Goal: Information Seeking & Learning: Find specific fact

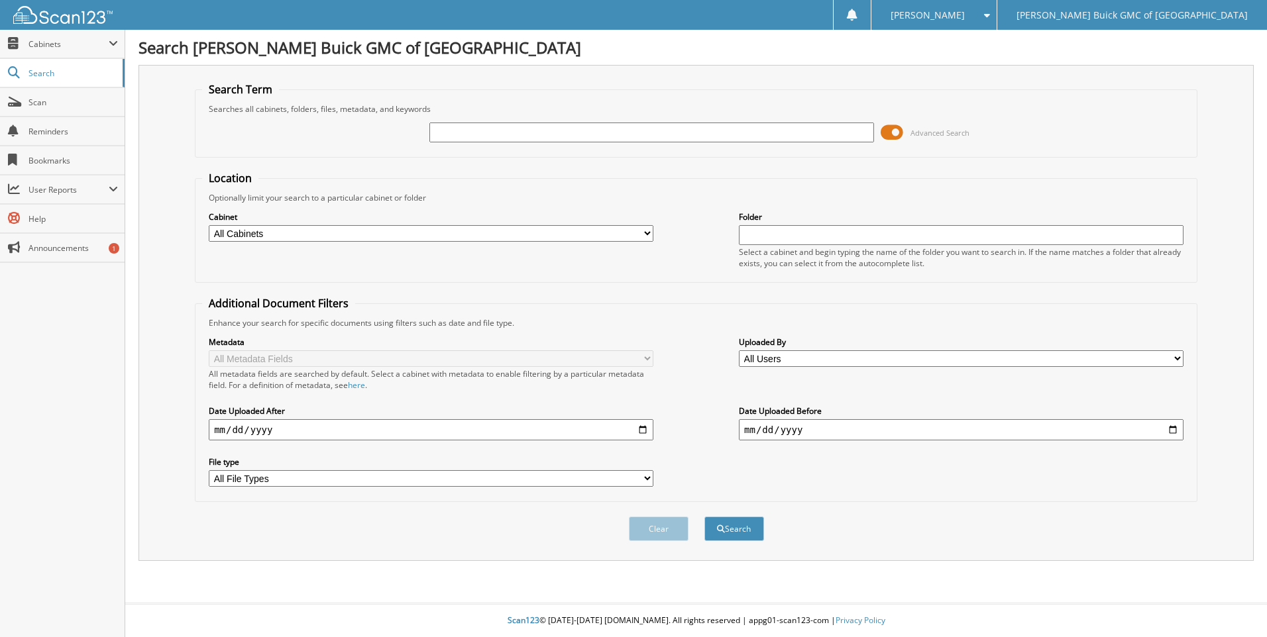
click at [898, 129] on span at bounding box center [891, 133] width 23 height 20
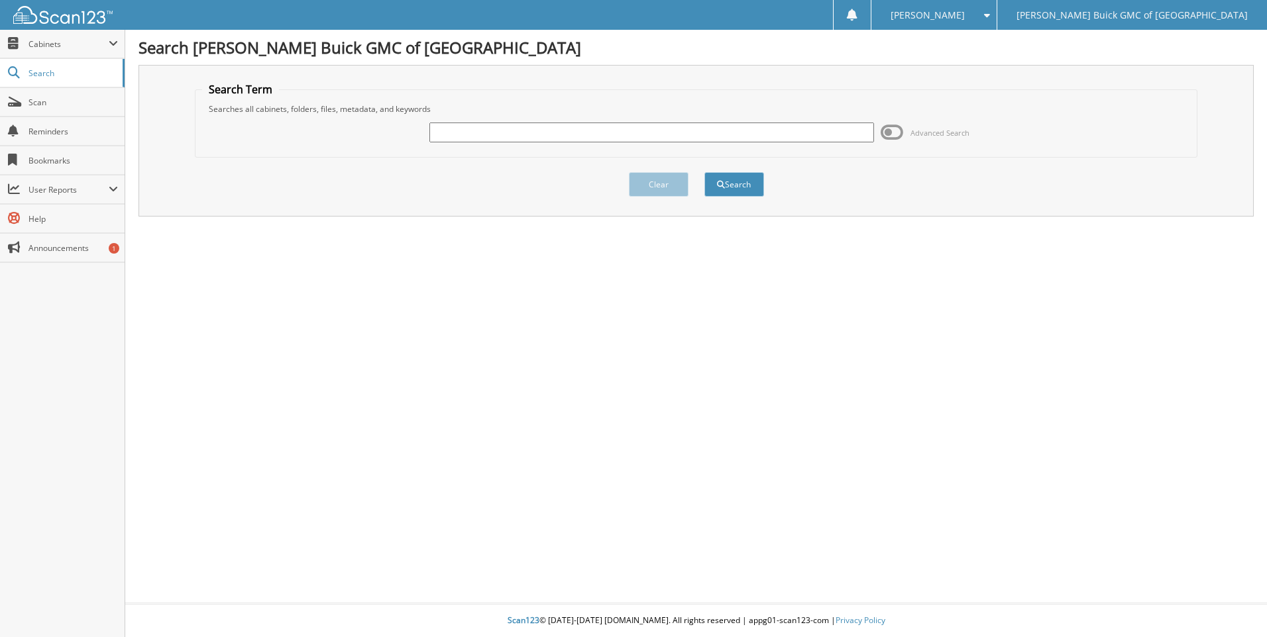
click at [496, 134] on input "text" at bounding box center [651, 133] width 445 height 20
type input "6102718"
click at [704, 172] on button "Search" at bounding box center [734, 184] width 60 height 25
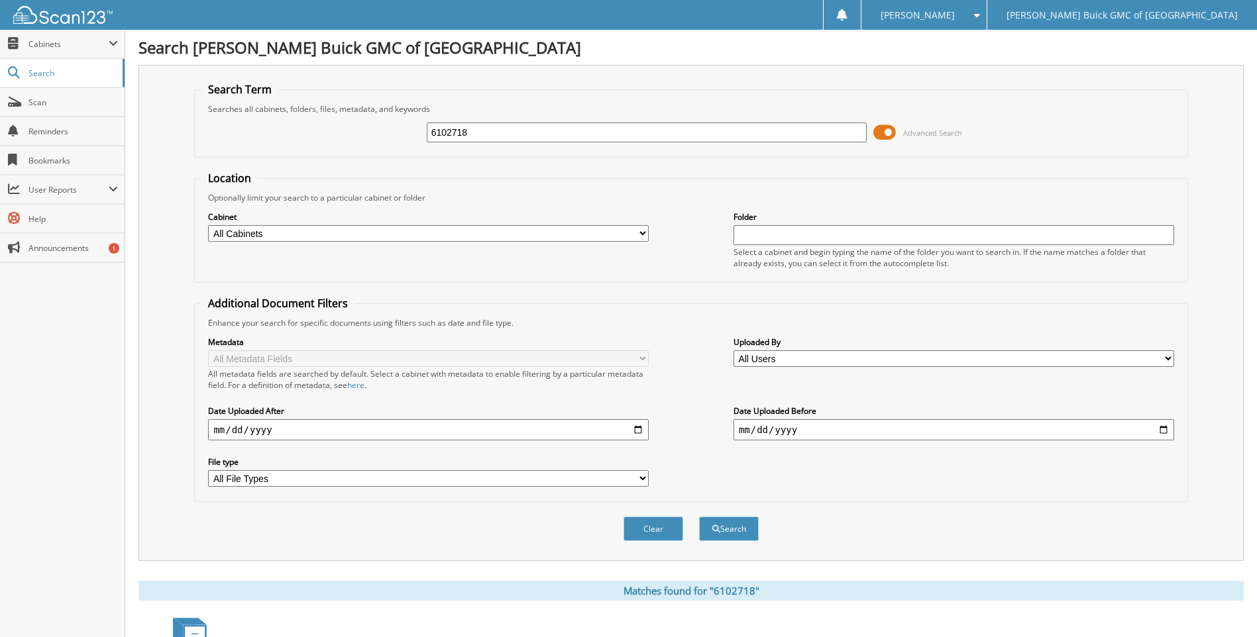
click at [496, 135] on input "6102718" at bounding box center [647, 133] width 441 height 20
type input "6102754"
click at [699, 517] on button "Search" at bounding box center [729, 529] width 60 height 25
drag, startPoint x: 0, startPoint y: 0, endPoint x: 496, endPoint y: 135, distance: 514.3
click at [496, 135] on input "6102754" at bounding box center [647, 133] width 441 height 20
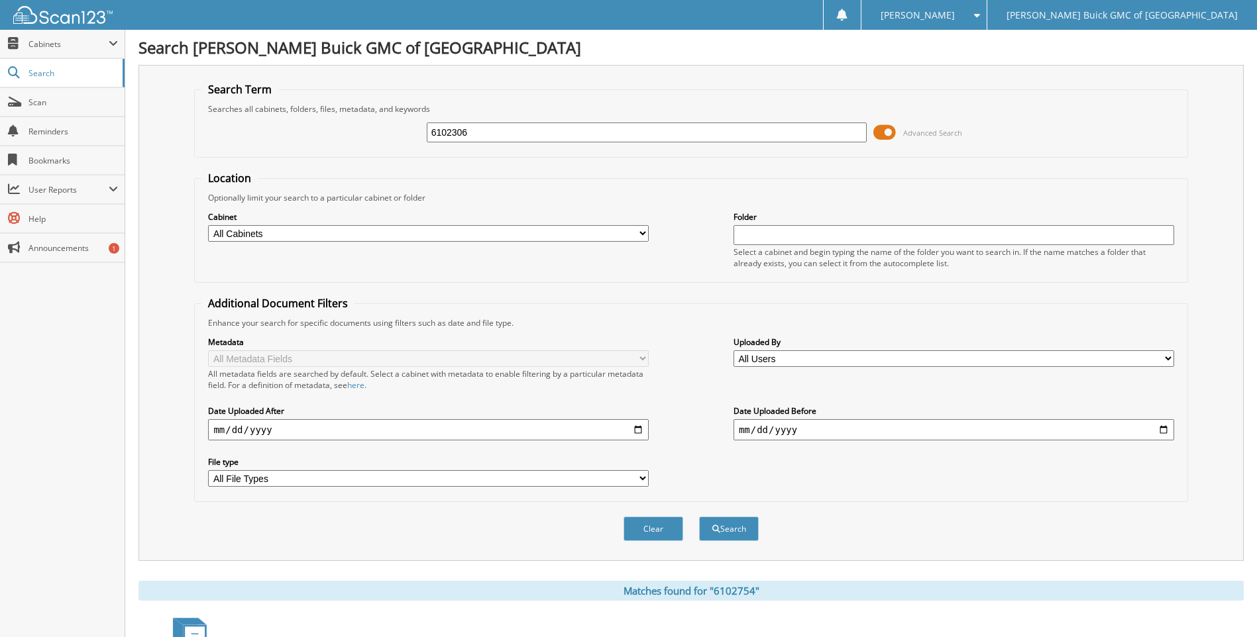
type input "6102306"
click at [699, 517] on button "Search" at bounding box center [729, 529] width 60 height 25
click at [496, 135] on input "6102306" at bounding box center [647, 133] width 441 height 20
type input "6"
type input "8001498"
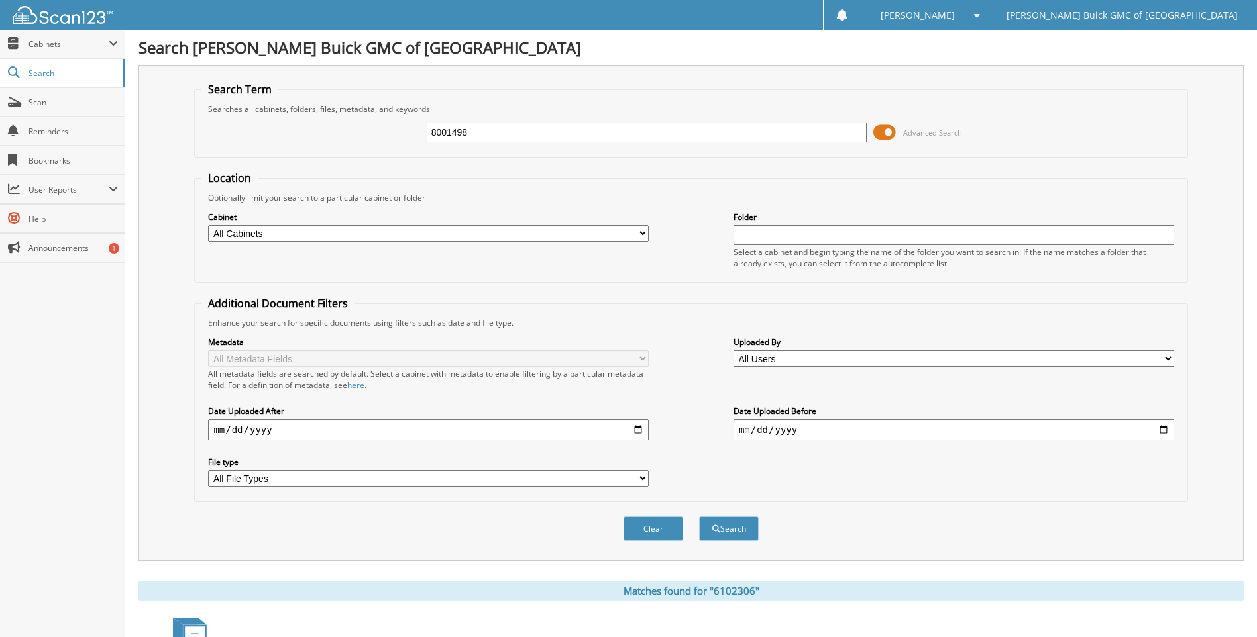
click at [699, 517] on button "Search" at bounding box center [729, 529] width 60 height 25
click at [496, 135] on input "8001498" at bounding box center [647, 133] width 441 height 20
type input "8"
type input "6096410"
click at [699, 517] on button "Search" at bounding box center [729, 529] width 60 height 25
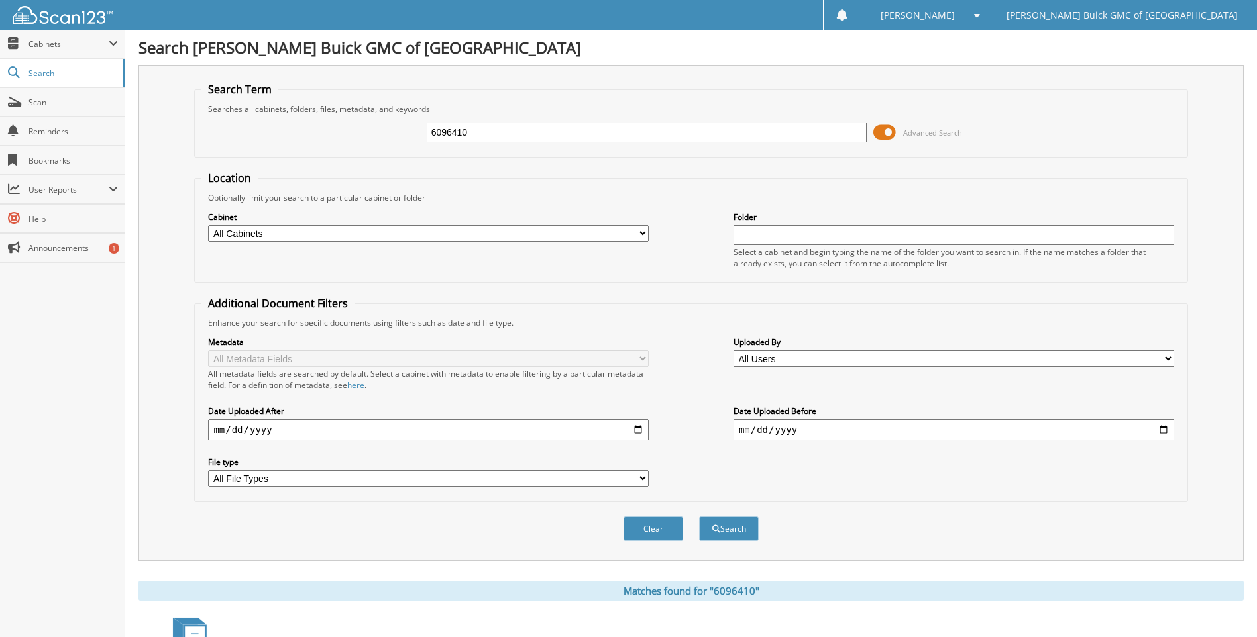
click at [496, 135] on input "6096410" at bounding box center [647, 133] width 441 height 20
type input "6"
type input "6102622"
click at [699, 517] on button "Search" at bounding box center [729, 529] width 60 height 25
click at [496, 135] on input "6102622" at bounding box center [647, 133] width 441 height 20
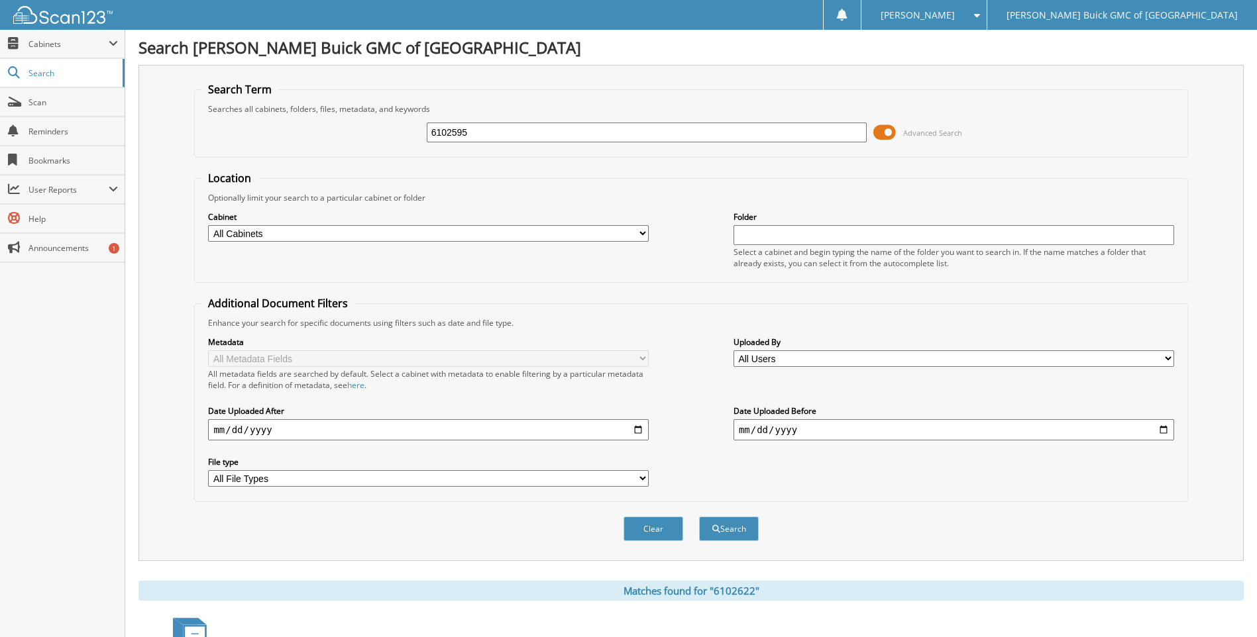
type input "6102595"
click at [699, 517] on button "Search" at bounding box center [729, 529] width 60 height 25
click at [496, 135] on input "6102595" at bounding box center [647, 133] width 441 height 20
type input "6102582"
click at [699, 517] on button "Search" at bounding box center [729, 529] width 60 height 25
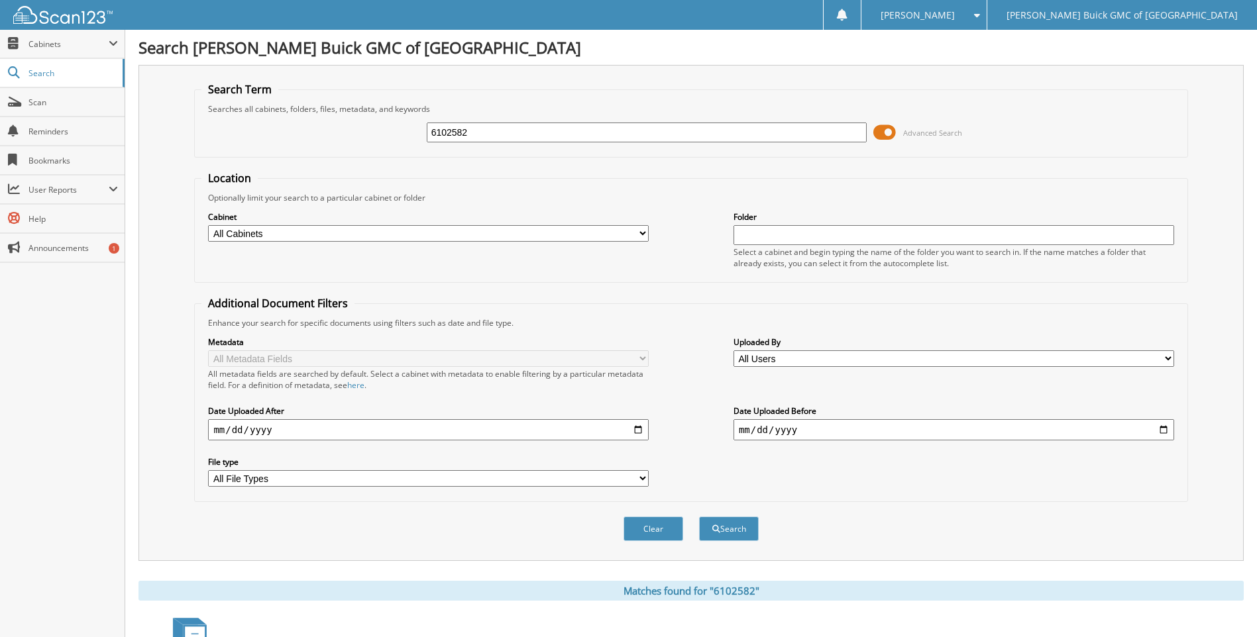
click at [496, 135] on input "6102582" at bounding box center [647, 133] width 441 height 20
type input "6101392"
click at [699, 517] on button "Search" at bounding box center [729, 529] width 60 height 25
drag, startPoint x: 0, startPoint y: 0, endPoint x: 496, endPoint y: 135, distance: 514.3
click at [496, 135] on input "6101392" at bounding box center [647, 133] width 441 height 20
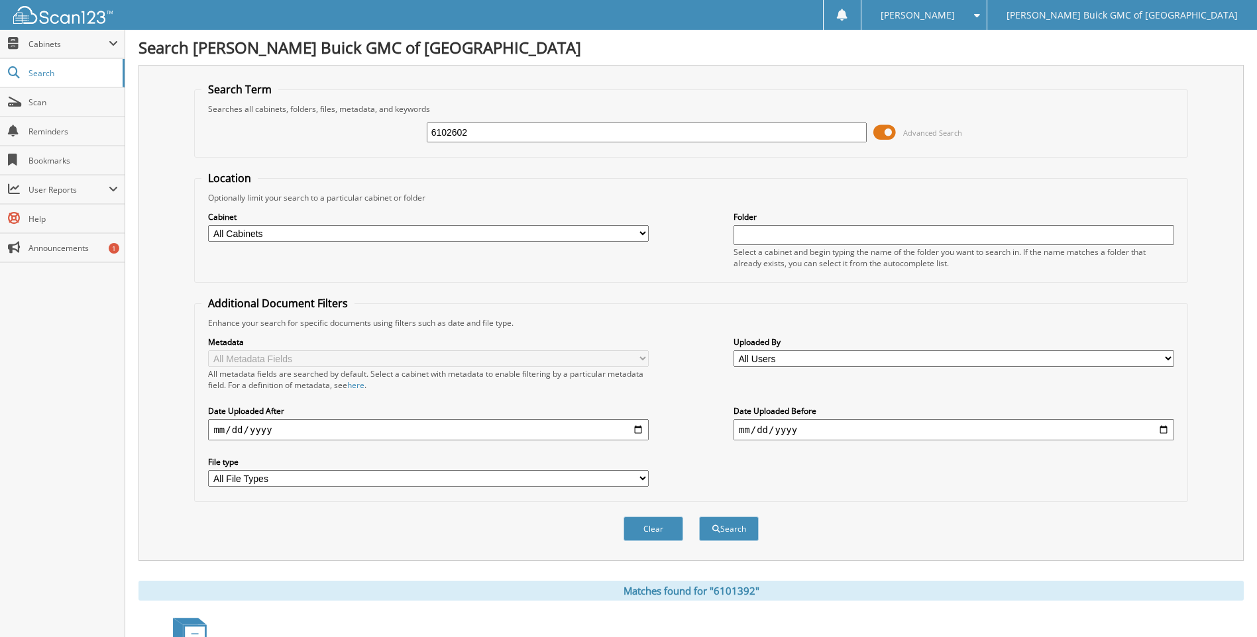
type input "6102602"
click at [699, 517] on button "Search" at bounding box center [729, 529] width 60 height 25
click at [496, 135] on input "6102602" at bounding box center [647, 133] width 441 height 20
type input "6102601"
click at [699, 517] on button "Search" at bounding box center [729, 529] width 60 height 25
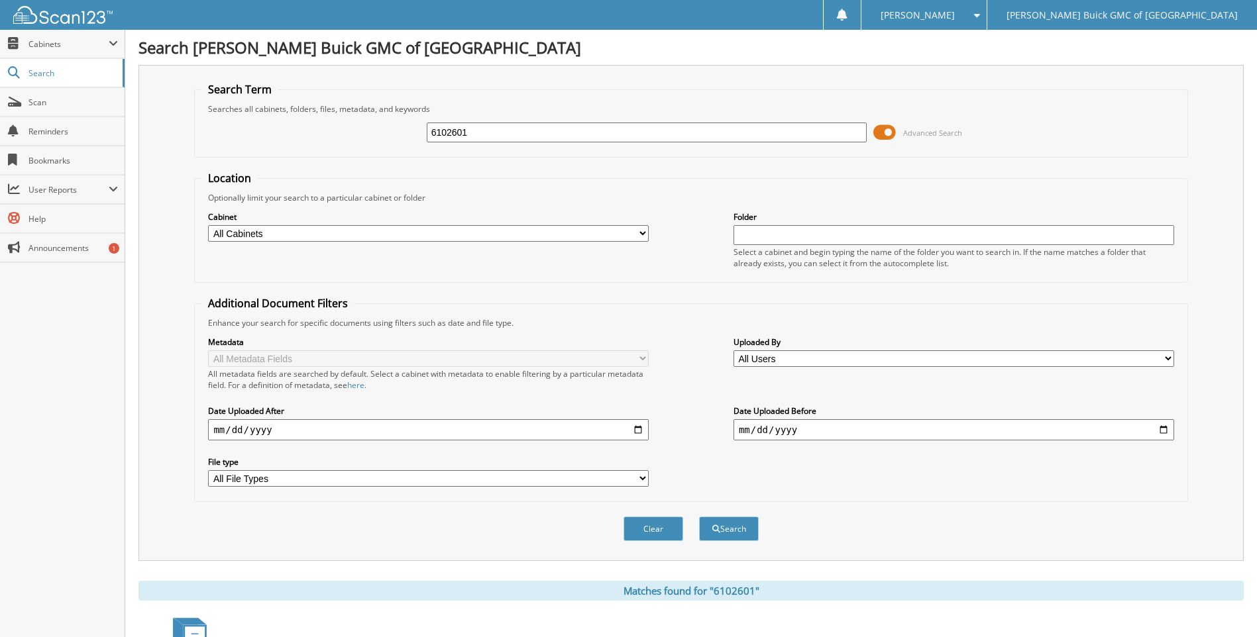
drag, startPoint x: 0, startPoint y: 0, endPoint x: 496, endPoint y: 134, distance: 514.1
click at [496, 134] on input "6102601" at bounding box center [647, 133] width 441 height 20
type input "6102497"
click at [699, 517] on button "Search" at bounding box center [729, 529] width 60 height 25
click at [496, 134] on input "6102497" at bounding box center [647, 133] width 441 height 20
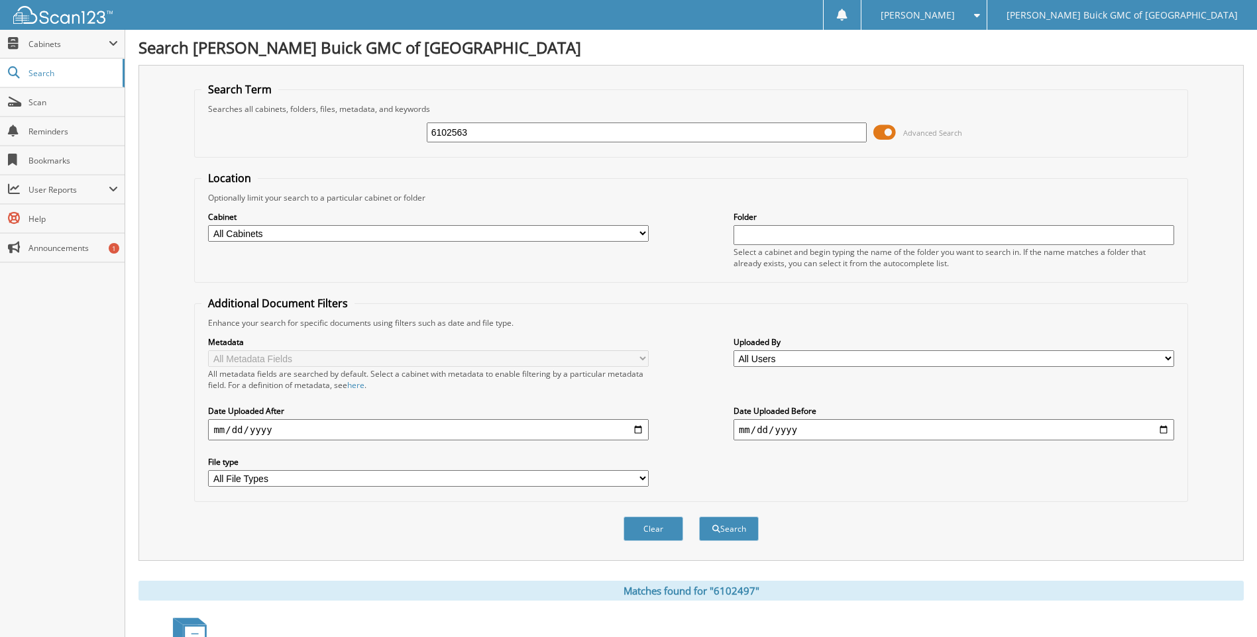
type input "6102563"
click at [699, 517] on button "Search" at bounding box center [729, 529] width 60 height 25
click at [496, 134] on input "6102563" at bounding box center [647, 133] width 441 height 20
type input "6102577"
click at [699, 517] on button "Search" at bounding box center [729, 529] width 60 height 25
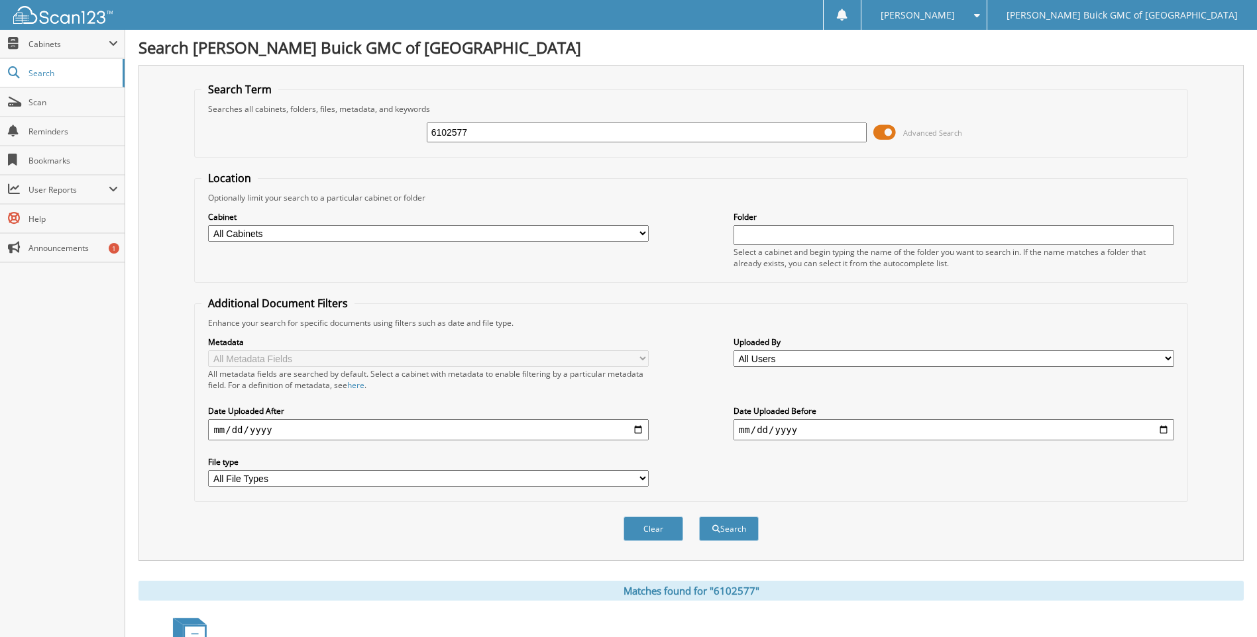
click at [496, 134] on input "6102577" at bounding box center [647, 133] width 441 height 20
type input "6101707"
click at [699, 517] on button "Search" at bounding box center [729, 529] width 60 height 25
click at [496, 134] on input "6101707" at bounding box center [647, 133] width 441 height 20
type input "6102032"
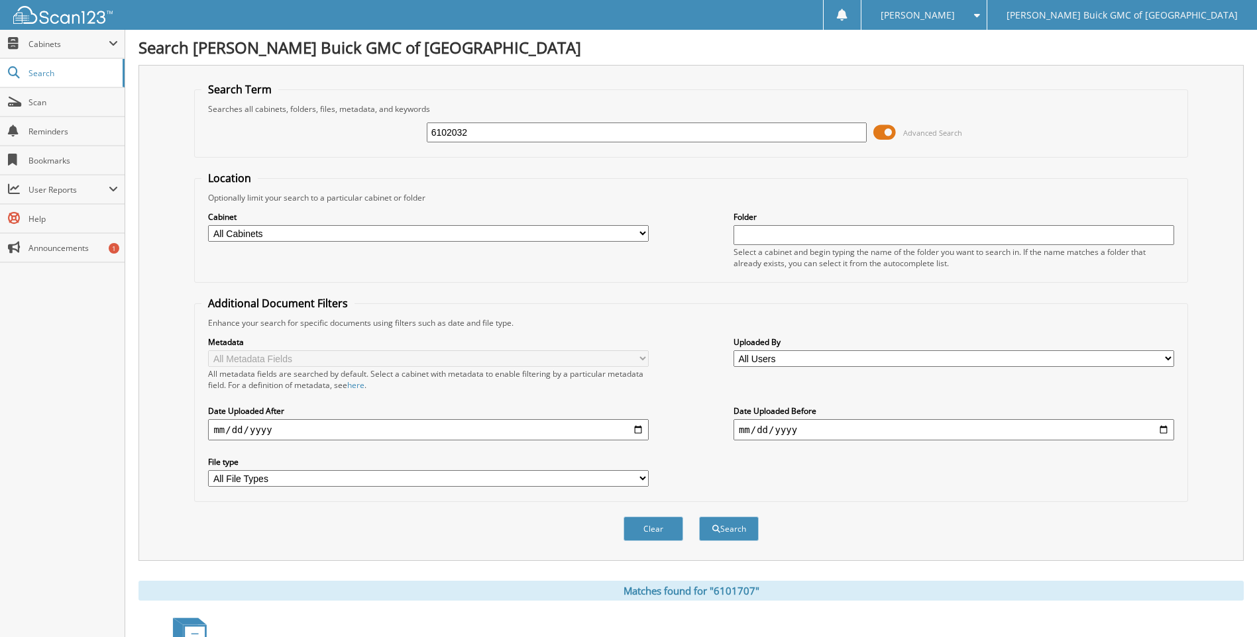
click at [699, 517] on button "Search" at bounding box center [729, 529] width 60 height 25
click at [496, 134] on input "6102032" at bounding box center [647, 133] width 441 height 20
type input "6102123"
click at [699, 517] on button "Search" at bounding box center [729, 529] width 60 height 25
click at [496, 134] on input "6102123" at bounding box center [647, 133] width 441 height 20
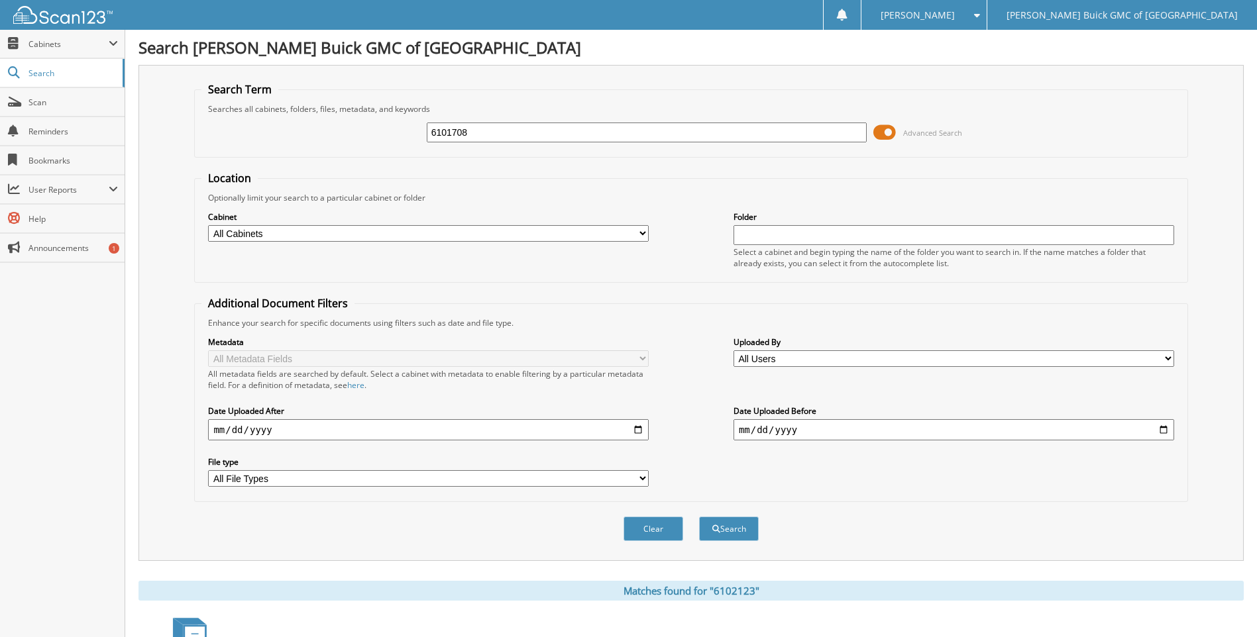
type input "6101708"
click at [699, 517] on button "Search" at bounding box center [729, 529] width 60 height 25
click at [496, 134] on input "6101708" at bounding box center [647, 133] width 441 height 20
type input "6102127"
click at [699, 517] on button "Search" at bounding box center [729, 529] width 60 height 25
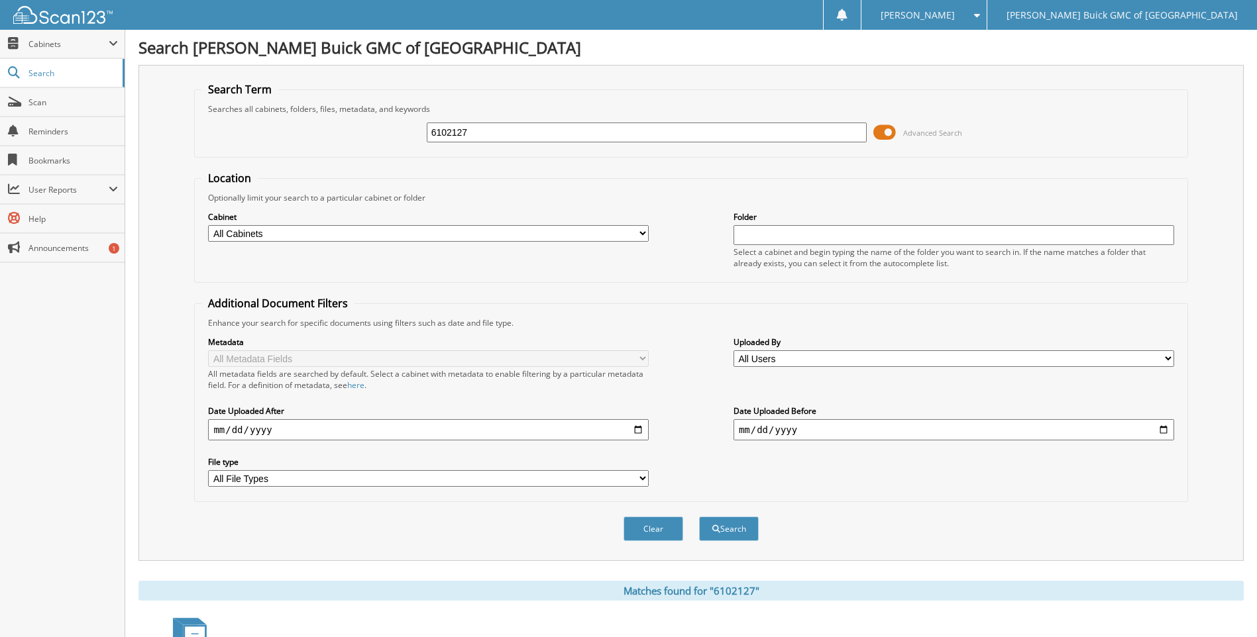
click at [496, 134] on input "6102127" at bounding box center [647, 133] width 441 height 20
type input "6100721"
click at [699, 517] on button "Search" at bounding box center [729, 529] width 60 height 25
click at [496, 134] on input "6100721" at bounding box center [647, 133] width 441 height 20
type input "6101740"
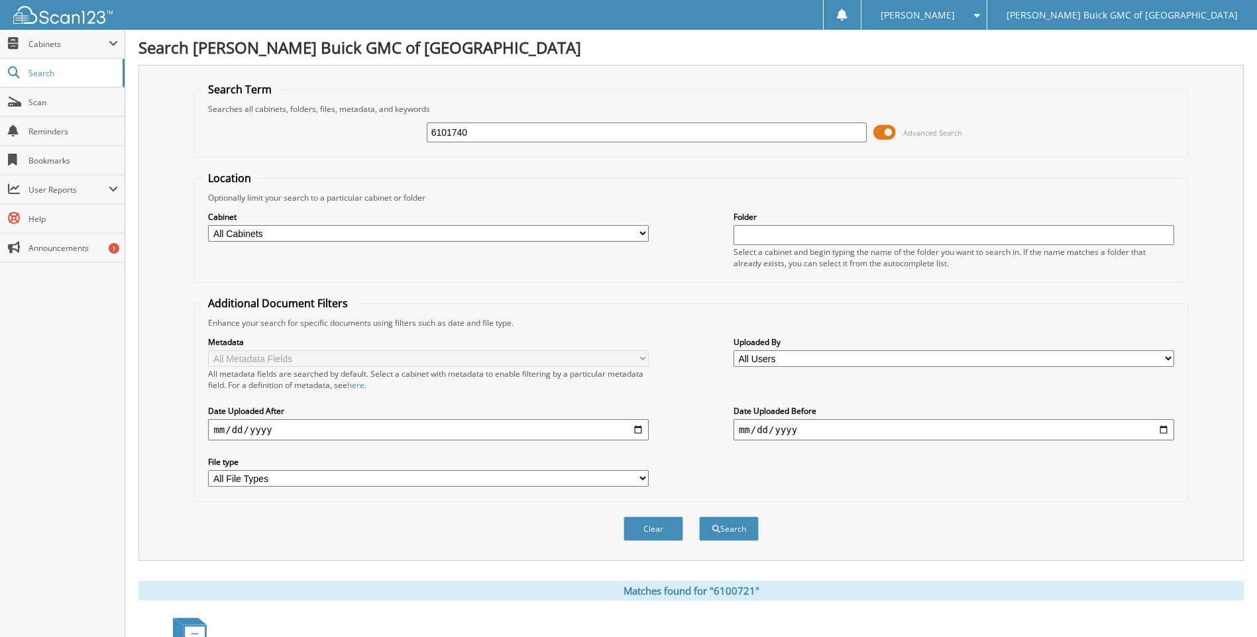
click at [699, 517] on button "Search" at bounding box center [729, 529] width 60 height 25
click at [496, 134] on input "6101740" at bounding box center [647, 133] width 441 height 20
type input "6"
click at [483, 140] on input "9107325" at bounding box center [647, 133] width 441 height 20
type input "9107325"
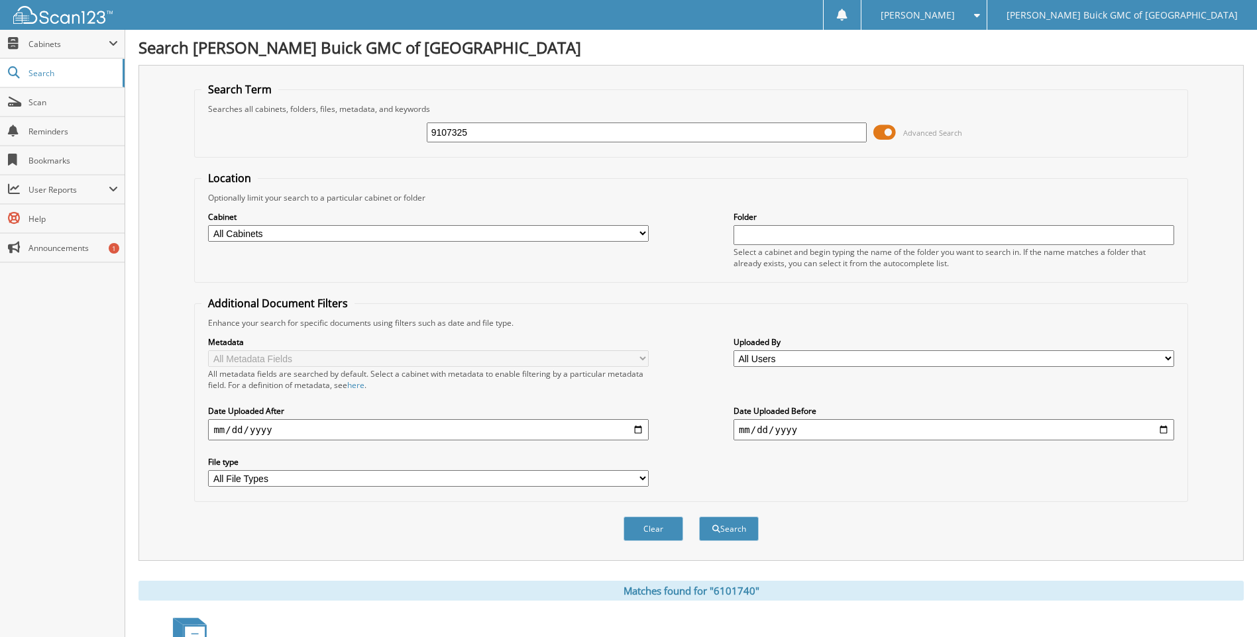
click at [699, 517] on button "Search" at bounding box center [729, 529] width 60 height 25
click at [806, 130] on input "9107325" at bounding box center [647, 133] width 441 height 20
type input "9"
type input "6102188"
click at [699, 517] on button "Search" at bounding box center [729, 529] width 60 height 25
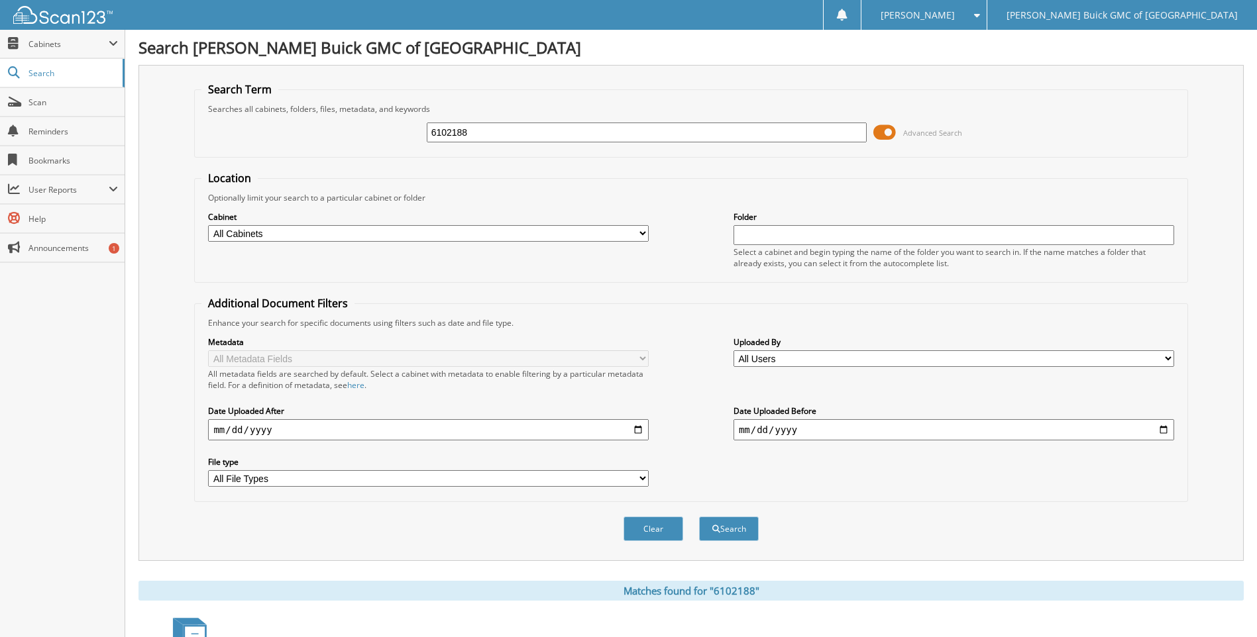
click at [806, 130] on input "6102188" at bounding box center [647, 133] width 441 height 20
type input "6101641"
click at [699, 517] on button "Search" at bounding box center [729, 529] width 60 height 25
drag, startPoint x: 0, startPoint y: 0, endPoint x: 806, endPoint y: 129, distance: 815.9
click at [806, 129] on input "6101641" at bounding box center [647, 133] width 441 height 20
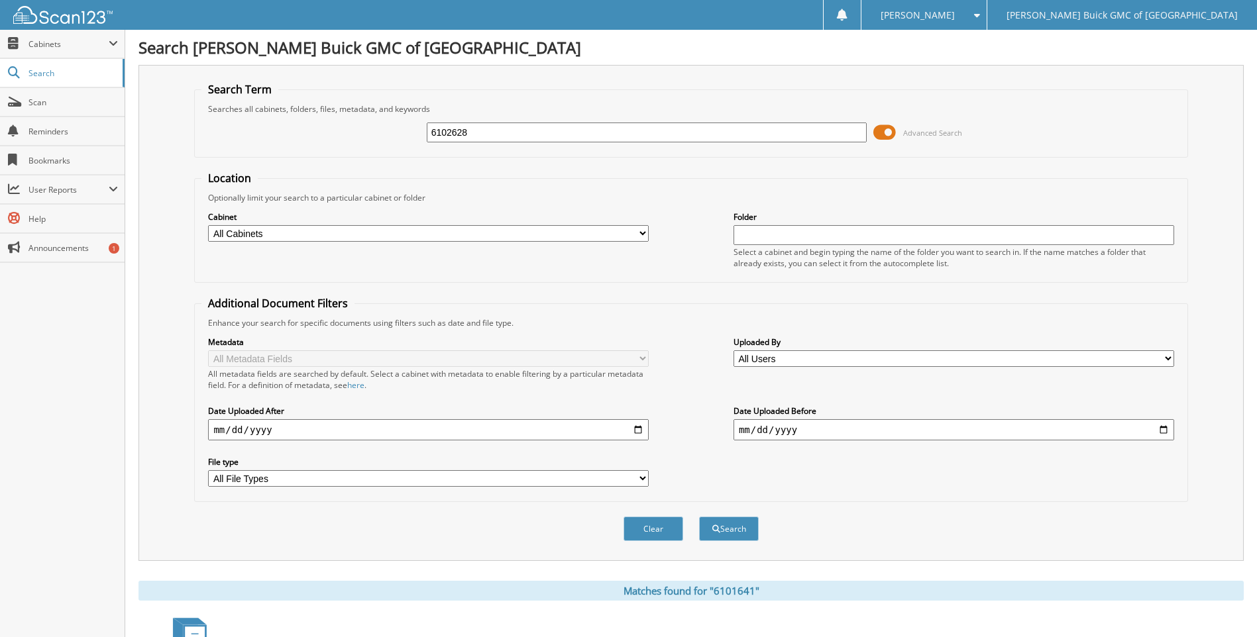
type input "6102628"
click at [699, 517] on button "Search" at bounding box center [729, 529] width 60 height 25
click at [806, 129] on input "6102628" at bounding box center [647, 133] width 441 height 20
type input "6102769"
click at [699, 517] on button "Search" at bounding box center [729, 529] width 60 height 25
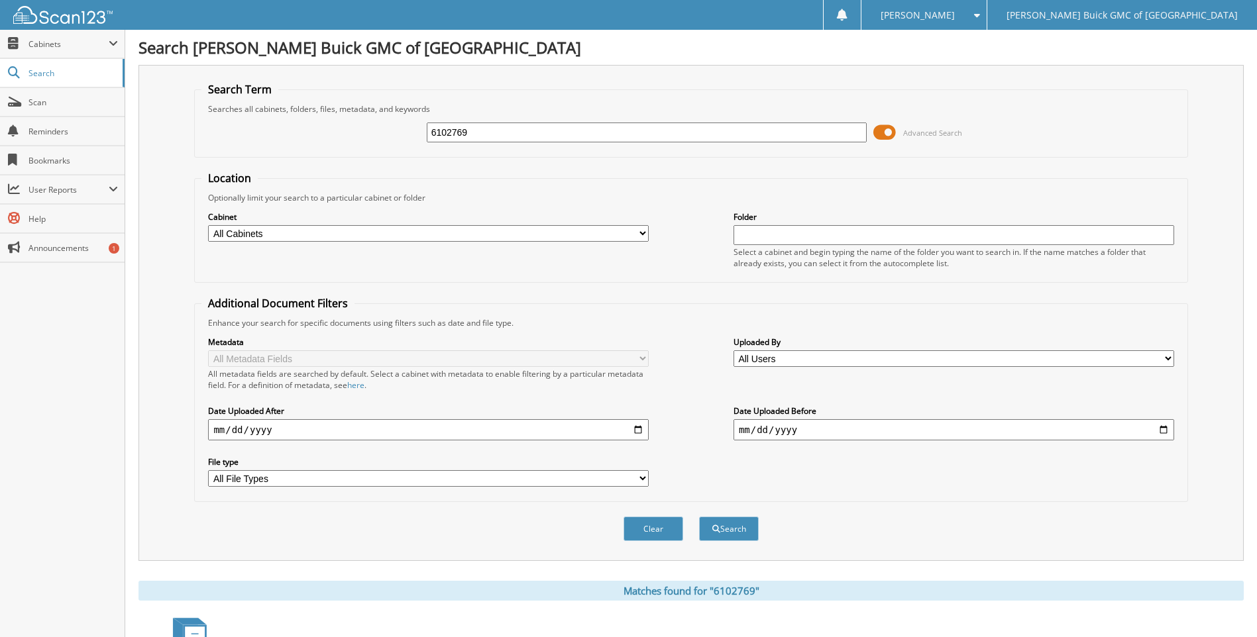
click at [806, 129] on input "6102769" at bounding box center [647, 133] width 441 height 20
type input "6102787"
click at [699, 517] on button "Search" at bounding box center [729, 529] width 60 height 25
click at [806, 129] on input "6102787" at bounding box center [647, 133] width 441 height 20
type input "6102472"
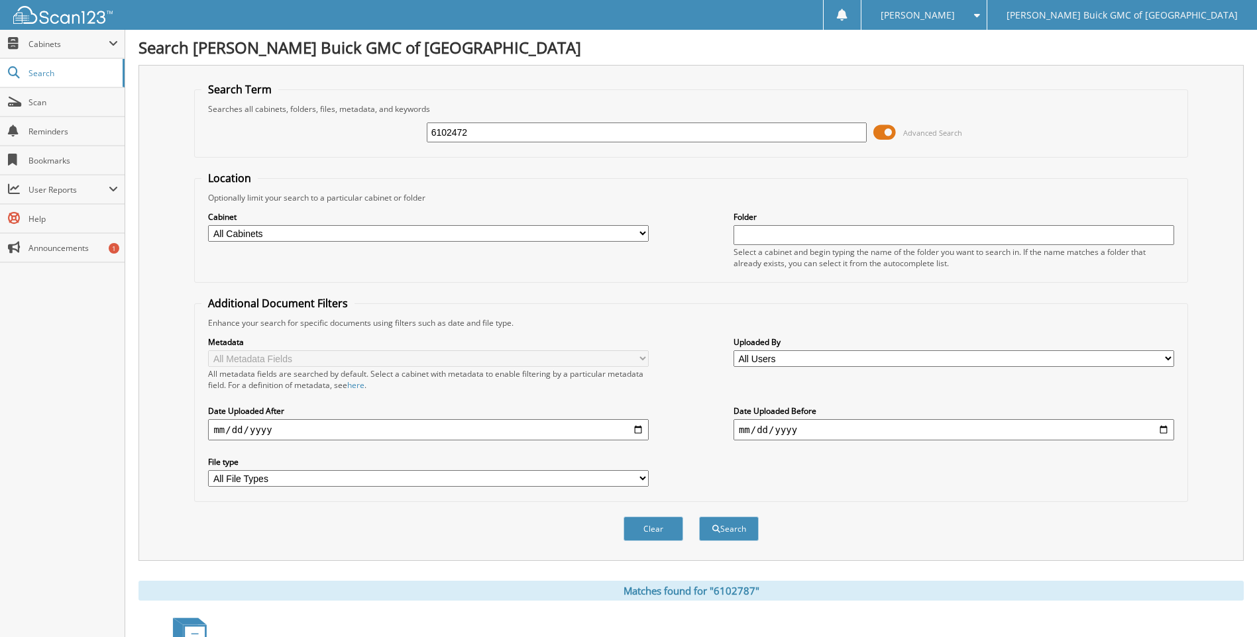
click at [699, 517] on button "Search" at bounding box center [729, 529] width 60 height 25
click at [806, 129] on input "6102472" at bounding box center [647, 133] width 441 height 20
type input "6102772"
click at [699, 517] on button "Search" at bounding box center [729, 529] width 60 height 25
click at [806, 129] on input "6102772" at bounding box center [647, 133] width 441 height 20
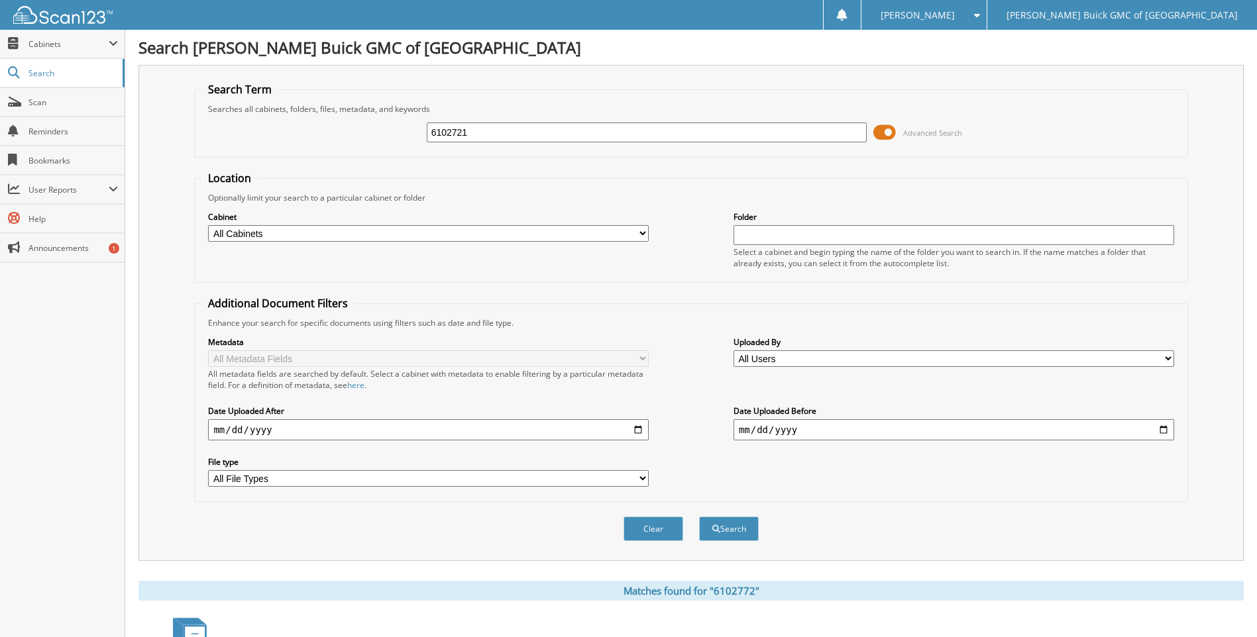
type input "6102721"
click at [699, 517] on button "Search" at bounding box center [729, 529] width 60 height 25
click at [806, 129] on input "6102721" at bounding box center [647, 133] width 441 height 20
type input "6102790"
click at [699, 517] on button "Search" at bounding box center [729, 529] width 60 height 25
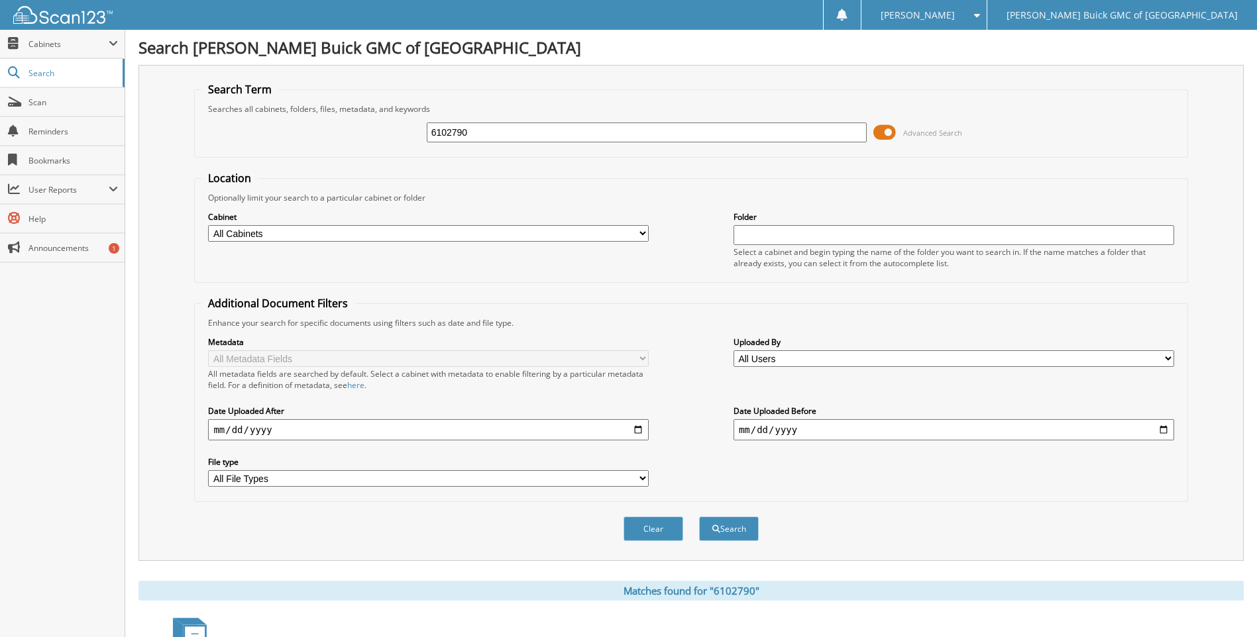
click at [806, 129] on input "6102790" at bounding box center [647, 133] width 441 height 20
type input "6102757"
click at [699, 517] on button "Search" at bounding box center [729, 529] width 60 height 25
click at [806, 129] on input "6102757" at bounding box center [647, 133] width 441 height 20
type input "6102755"
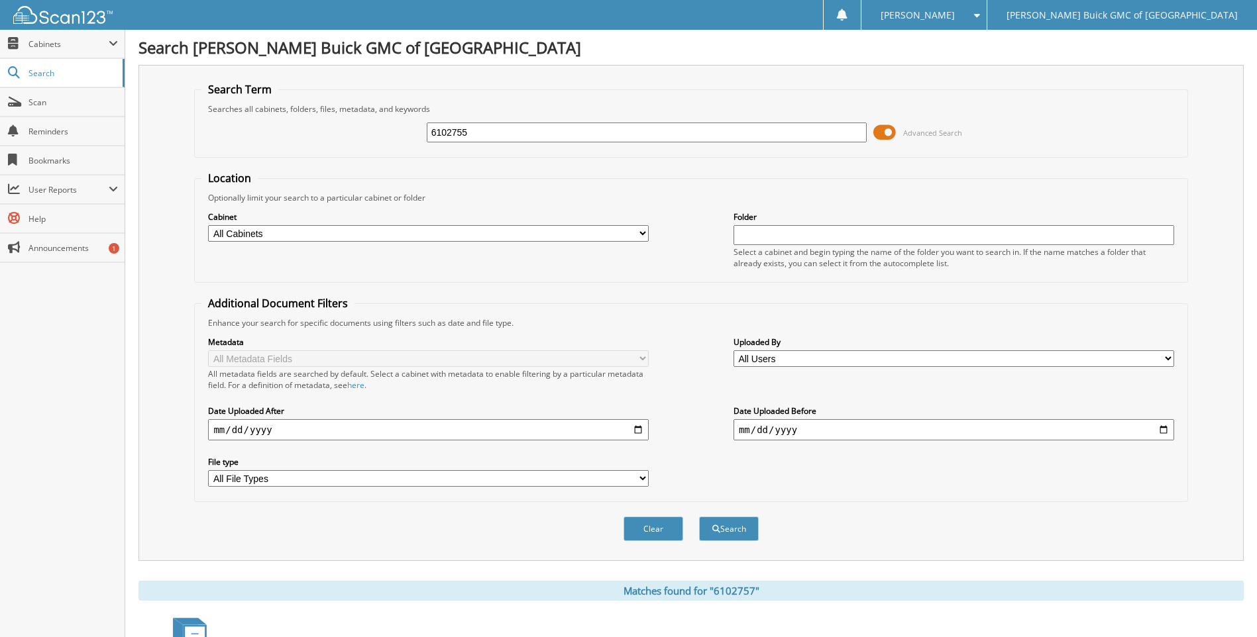
click at [699, 517] on button "Search" at bounding box center [729, 529] width 60 height 25
drag, startPoint x: 0, startPoint y: 0, endPoint x: 806, endPoint y: 129, distance: 815.8
click at [806, 129] on input "6102755" at bounding box center [647, 133] width 441 height 20
type input "6102753"
click at [699, 517] on button "Search" at bounding box center [729, 529] width 60 height 25
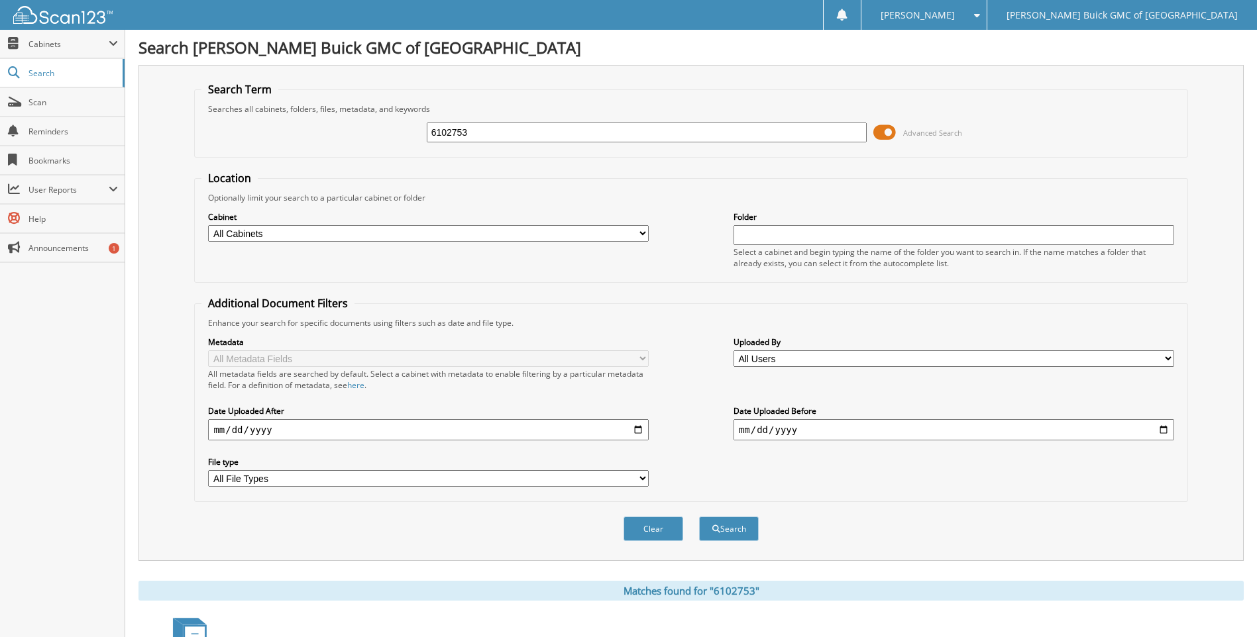
click at [817, 89] on fieldset "Search Term Searches all cabinets, folders, files, metadata, and keywords 61027…" at bounding box center [690, 120] width 993 height 76
click at [788, 132] on input "6102753" at bounding box center [647, 133] width 441 height 20
type input "6102635"
click at [699, 517] on button "Search" at bounding box center [729, 529] width 60 height 25
click at [788, 132] on input "6102635" at bounding box center [647, 133] width 441 height 20
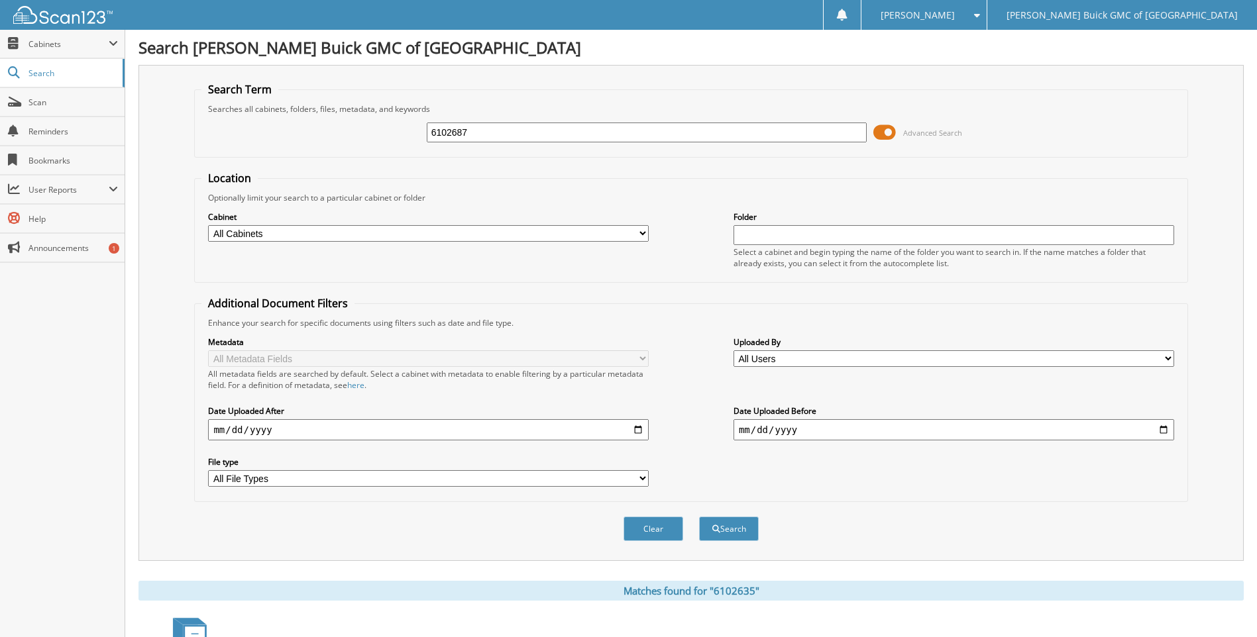
type input "6102687"
click at [699, 517] on button "Search" at bounding box center [729, 529] width 60 height 25
click at [788, 132] on input "6102687" at bounding box center [647, 133] width 441 height 20
type input "6102631"
click at [699, 517] on button "Search" at bounding box center [729, 529] width 60 height 25
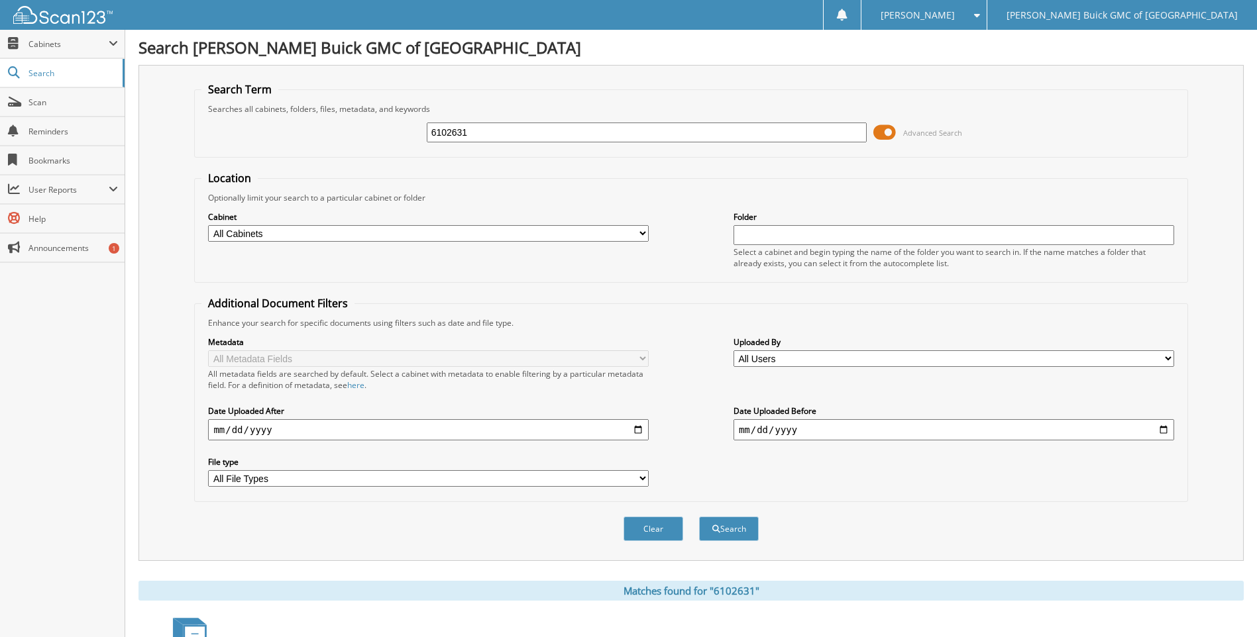
click at [788, 132] on input "6102631" at bounding box center [647, 133] width 441 height 20
type input "6102215"
click at [699, 517] on button "Search" at bounding box center [729, 529] width 60 height 25
click at [788, 132] on input "6102215" at bounding box center [647, 133] width 441 height 20
type input "6102715"
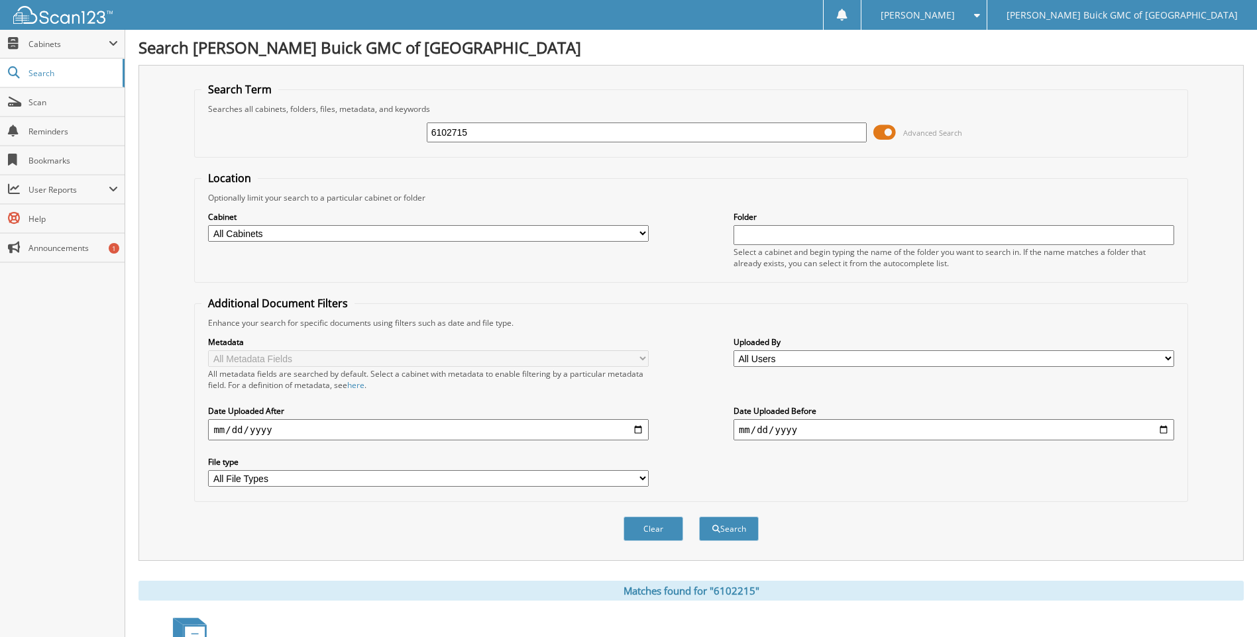
click at [699, 517] on button "Search" at bounding box center [729, 529] width 60 height 25
click at [790, 134] on input "6102715" at bounding box center [647, 133] width 441 height 20
type input "6102768"
click at [699, 517] on button "Search" at bounding box center [729, 529] width 60 height 25
click at [790, 135] on input "6102768" at bounding box center [647, 133] width 441 height 20
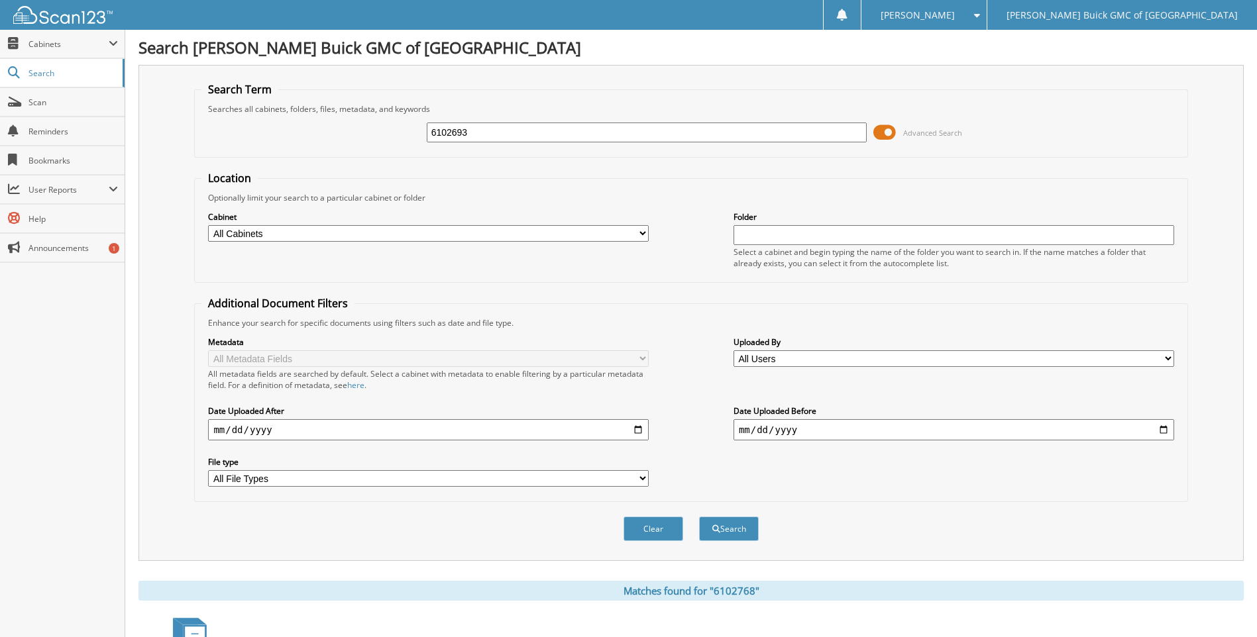
type input "6102693"
click at [699, 517] on button "Search" at bounding box center [729, 529] width 60 height 25
click at [790, 135] on input "6102693" at bounding box center [647, 133] width 441 height 20
type input "6102383"
click at [699, 517] on button "Search" at bounding box center [729, 529] width 60 height 25
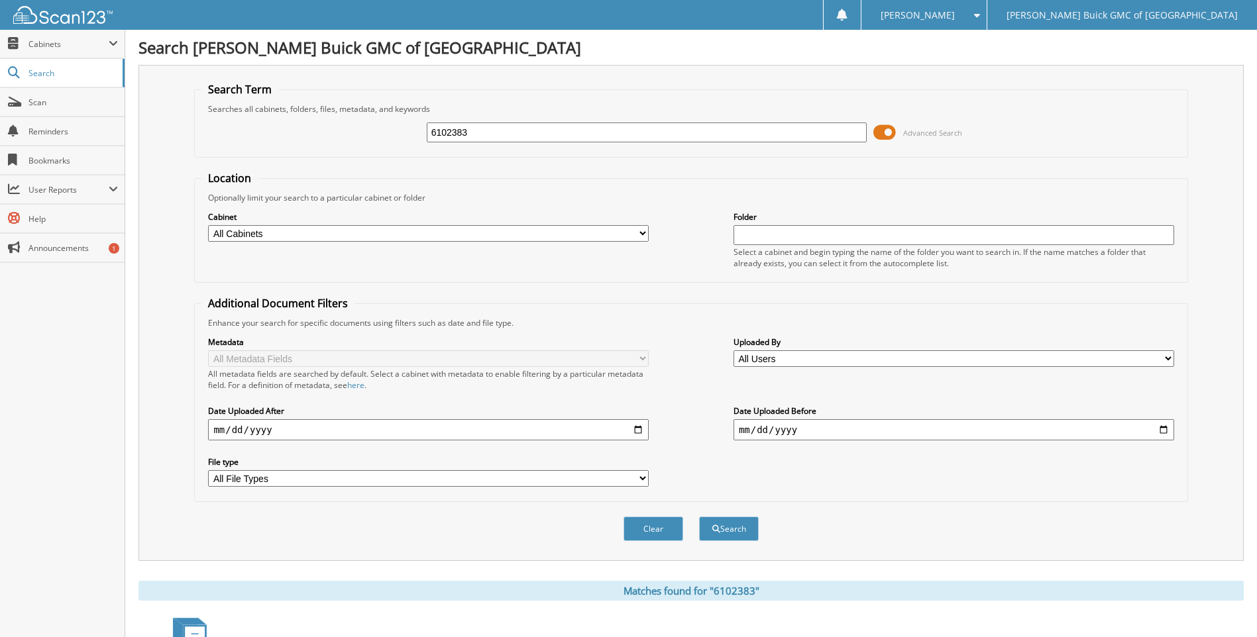
click at [790, 135] on input "6102383" at bounding box center [647, 133] width 441 height 20
type input "6102355"
click at [699, 517] on button "Search" at bounding box center [729, 529] width 60 height 25
click at [790, 135] on input "6102355" at bounding box center [647, 133] width 441 height 20
type input "6102208"
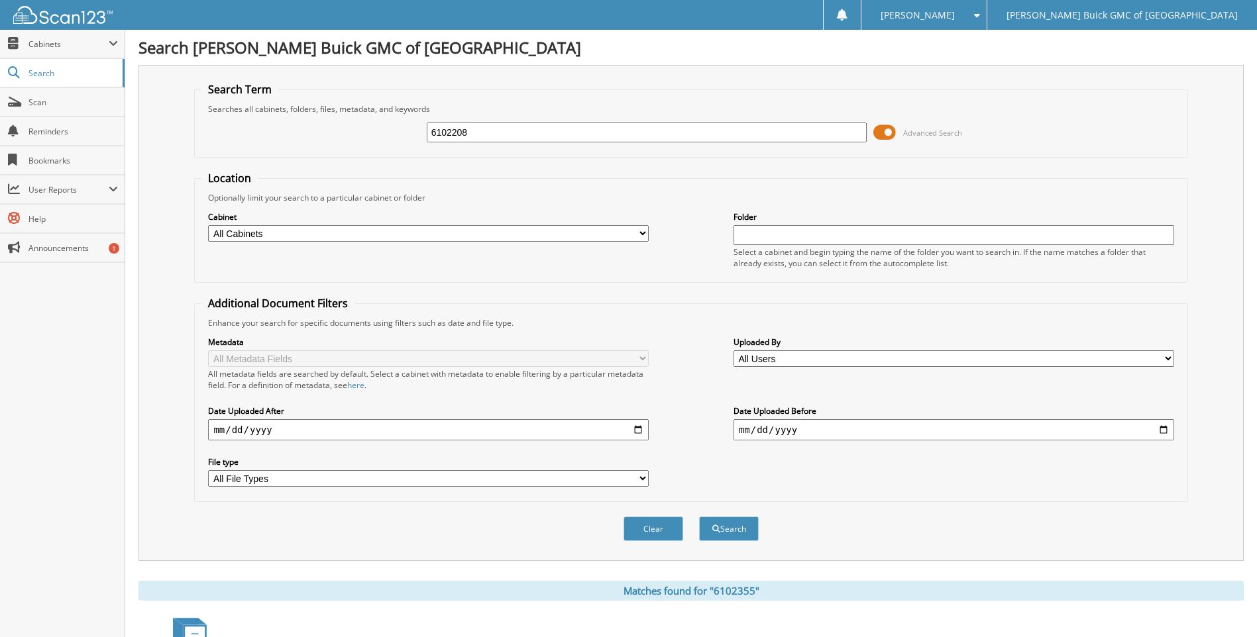
click at [699, 517] on button "Search" at bounding box center [729, 529] width 60 height 25
click at [790, 135] on input "6102208" at bounding box center [647, 133] width 441 height 20
type input "6102294"
click at [699, 517] on button "Search" at bounding box center [729, 529] width 60 height 25
click at [790, 135] on input "6102294" at bounding box center [647, 133] width 441 height 20
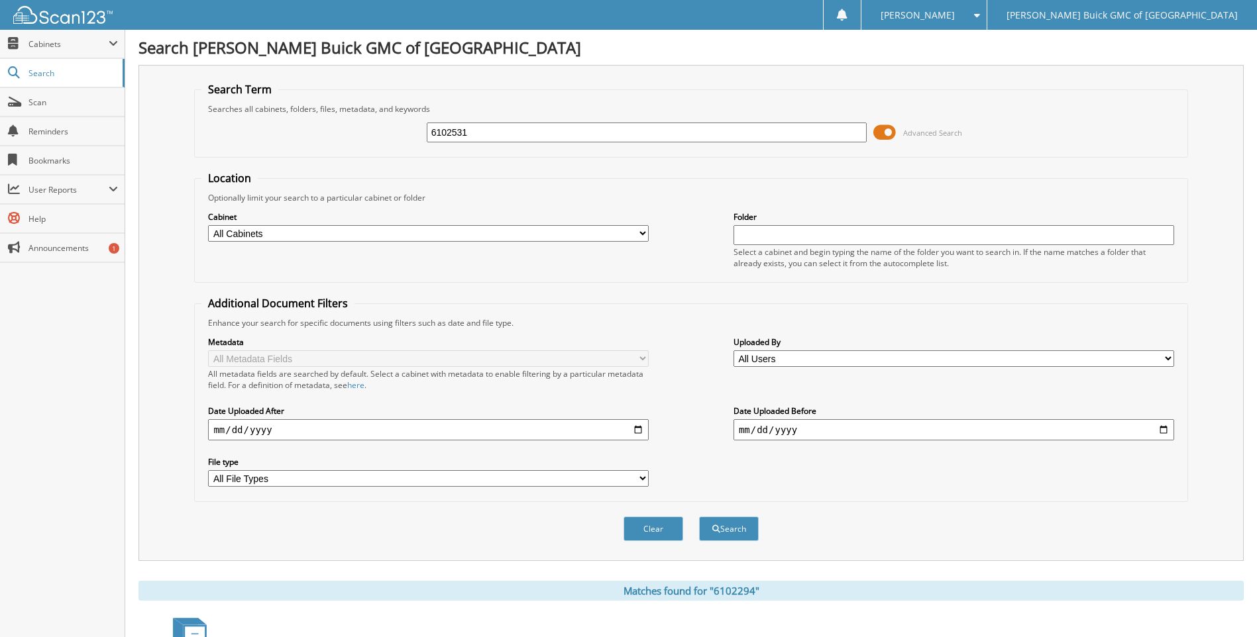
type input "6102531"
click at [699, 517] on button "Search" at bounding box center [729, 529] width 60 height 25
drag, startPoint x: 0, startPoint y: 0, endPoint x: 790, endPoint y: 134, distance: 801.8
click at [790, 134] on input "6102531" at bounding box center [647, 133] width 441 height 20
type input "6102530"
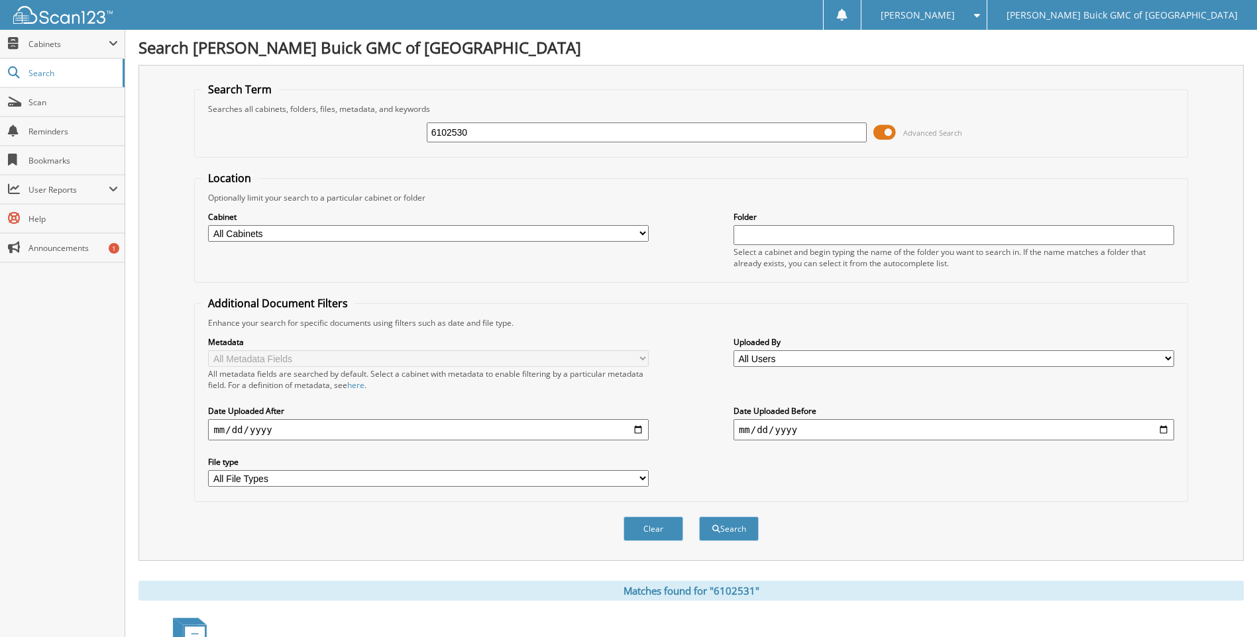
click at [699, 517] on button "Search" at bounding box center [729, 529] width 60 height 25
click at [790, 134] on input "6102530" at bounding box center [647, 133] width 441 height 20
type input "6102649"
click at [699, 517] on button "Search" at bounding box center [729, 529] width 60 height 25
click at [790, 134] on input "6102649" at bounding box center [647, 133] width 441 height 20
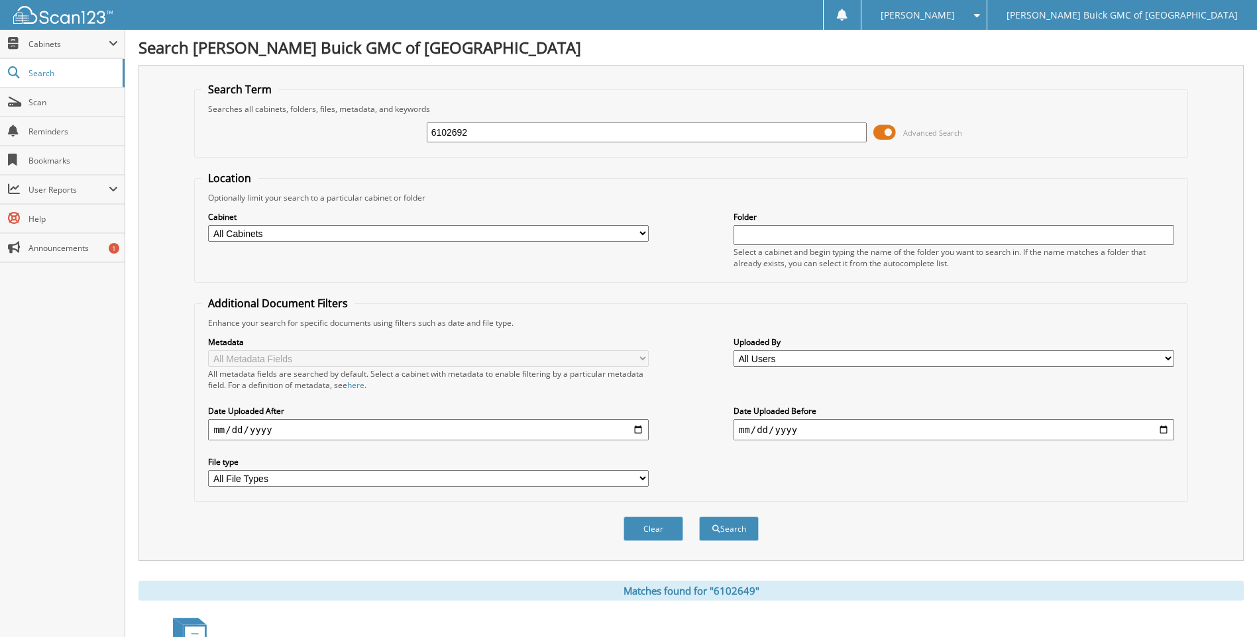
type input "6102692"
click at [699, 517] on button "Search" at bounding box center [729, 529] width 60 height 25
click at [790, 134] on input "6102692" at bounding box center [647, 133] width 441 height 20
type input "6102716"
click at [699, 517] on button "Search" at bounding box center [729, 529] width 60 height 25
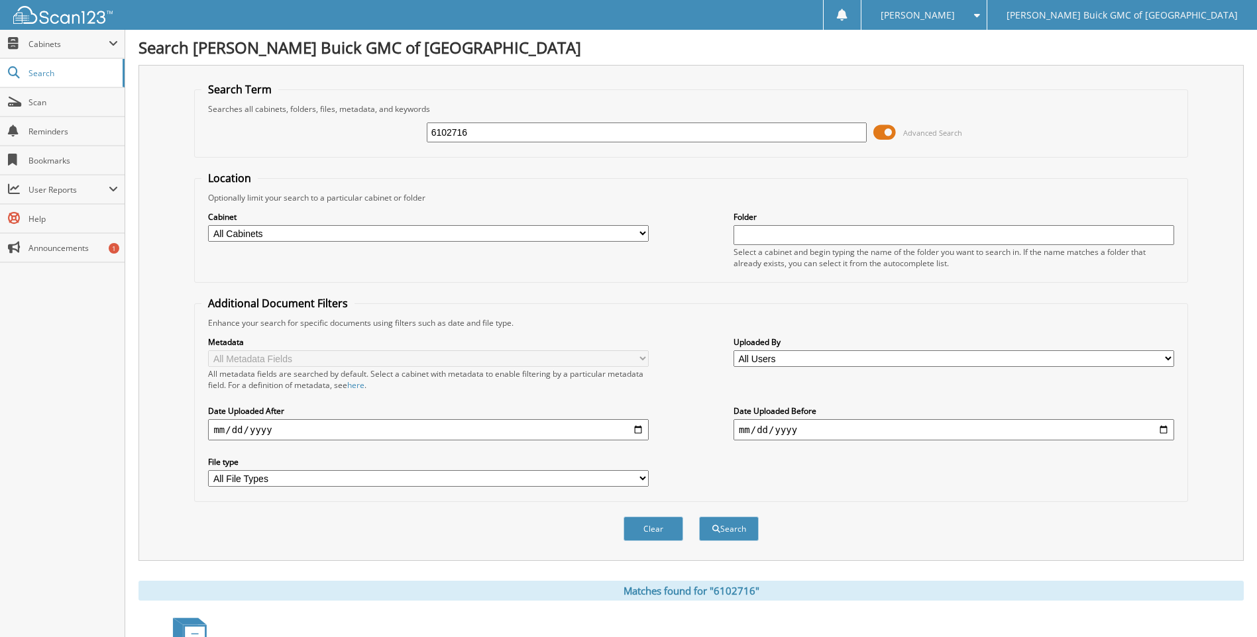
click at [790, 134] on input "6102716" at bounding box center [647, 133] width 441 height 20
type input "6102573"
click at [699, 517] on button "Search" at bounding box center [729, 529] width 60 height 25
click at [790, 134] on input "6102573" at bounding box center [647, 133] width 441 height 20
type input "6102682"
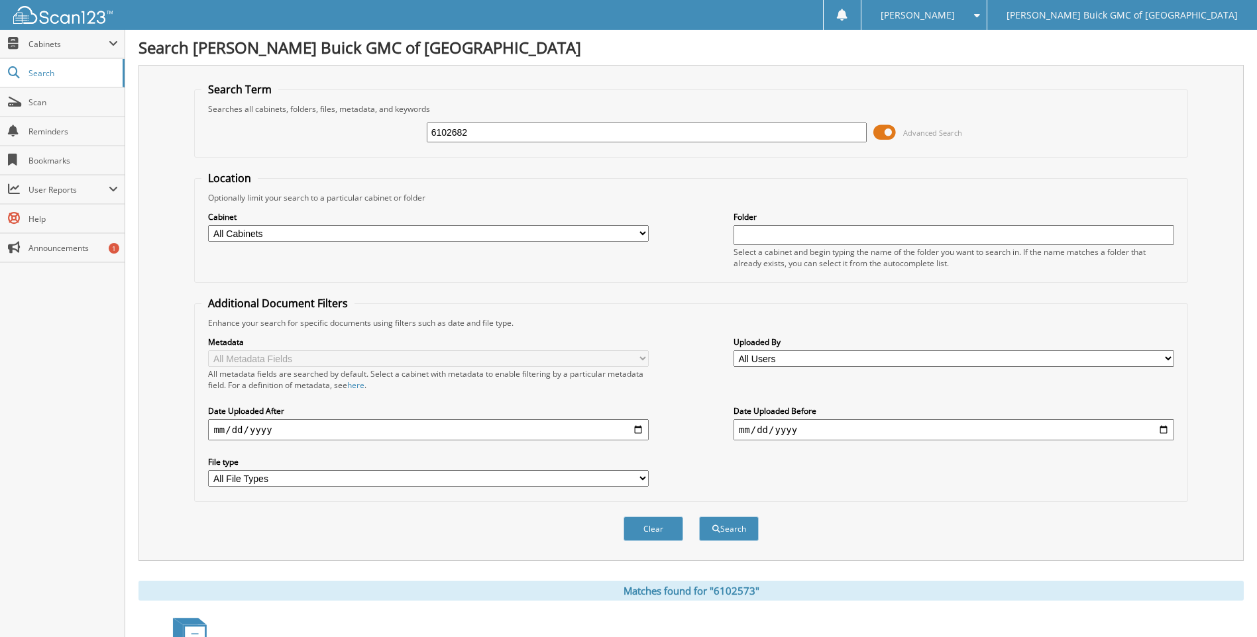
click at [699, 517] on button "Search" at bounding box center [729, 529] width 60 height 25
drag, startPoint x: 0, startPoint y: 0, endPoint x: 790, endPoint y: 134, distance: 801.8
click at [790, 134] on input "6102682" at bounding box center [647, 133] width 441 height 20
type input "6102691"
click at [699, 517] on button "Search" at bounding box center [729, 529] width 60 height 25
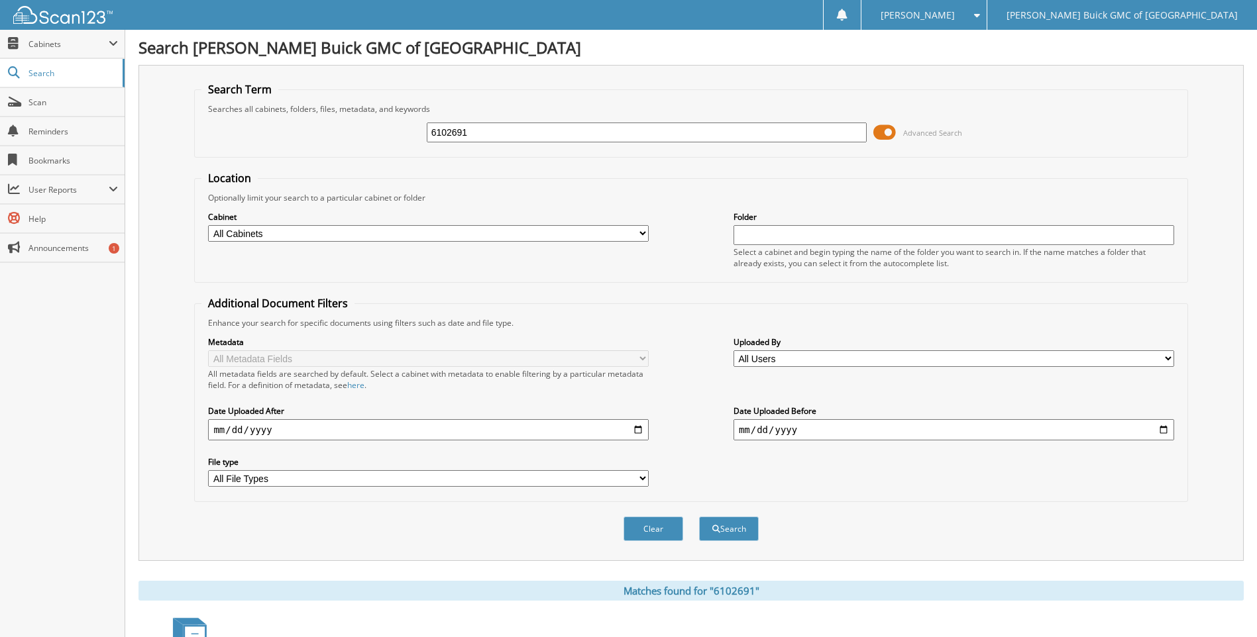
drag, startPoint x: 0, startPoint y: 0, endPoint x: 790, endPoint y: 134, distance: 801.8
click at [790, 134] on input "6102691" at bounding box center [647, 133] width 441 height 20
type input "6102629"
click at [699, 517] on button "Search" at bounding box center [729, 529] width 60 height 25
click at [790, 134] on input "6102629" at bounding box center [647, 133] width 441 height 20
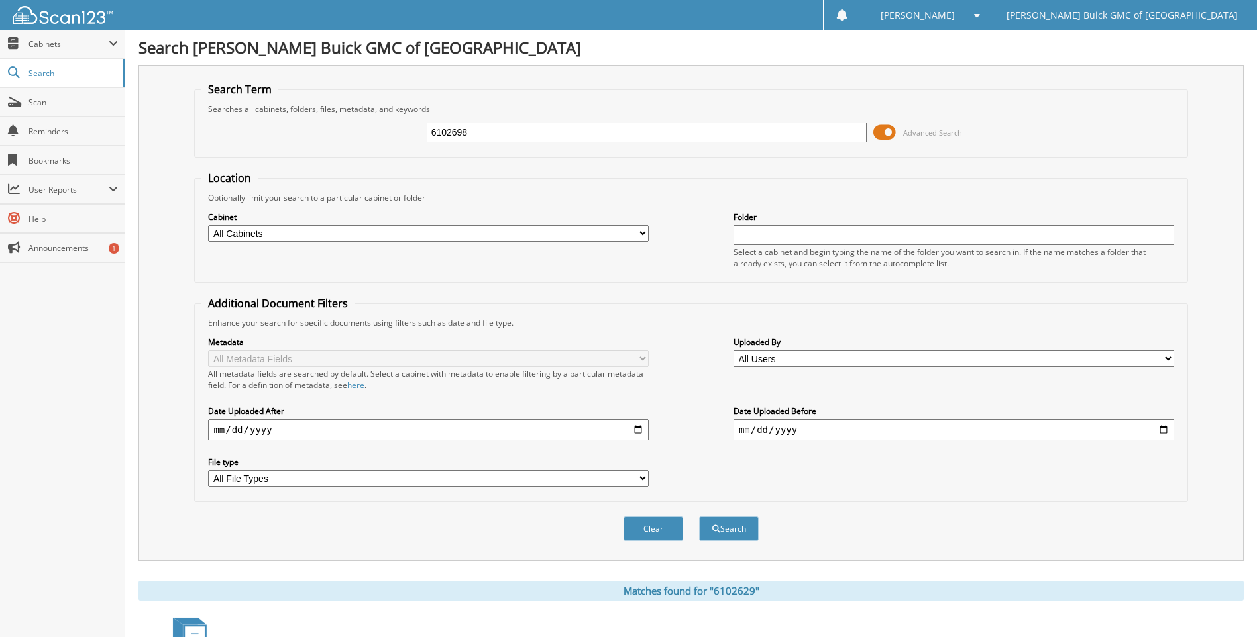
type input "6102698"
click at [699, 517] on button "Search" at bounding box center [729, 529] width 60 height 25
click at [790, 134] on input "6102698" at bounding box center [647, 133] width 441 height 20
type input "6102480"
click at [699, 517] on button "Search" at bounding box center [729, 529] width 60 height 25
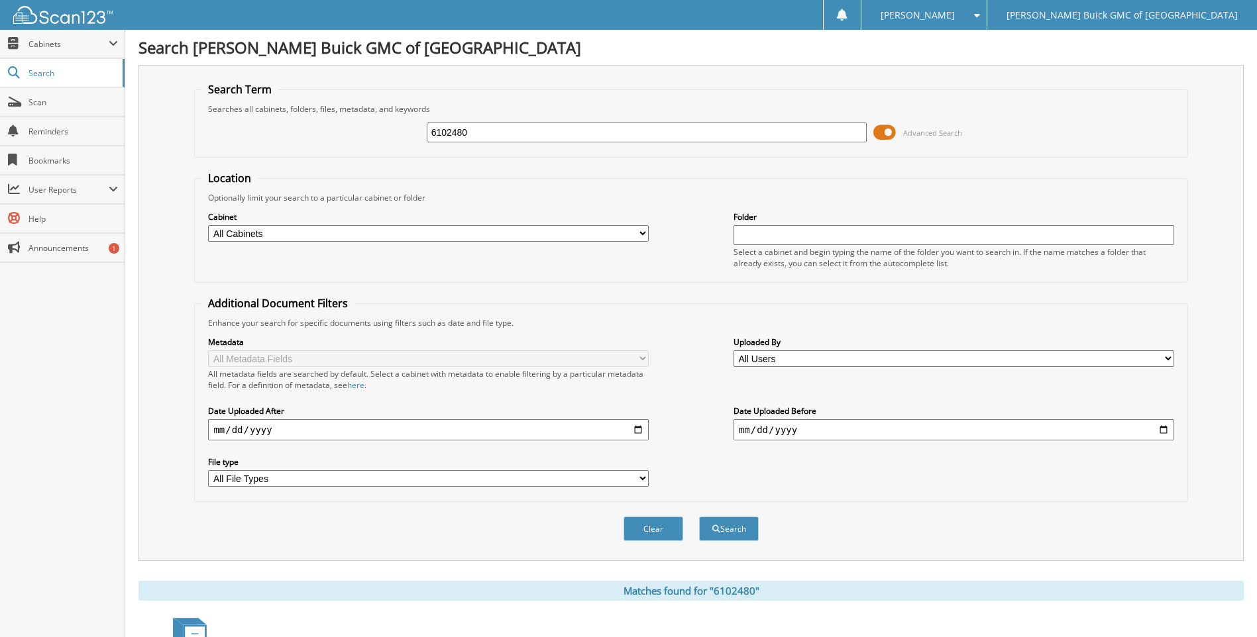
click at [790, 134] on input "6102480" at bounding box center [647, 133] width 441 height 20
type input "6102323"
click at [699, 517] on button "Search" at bounding box center [729, 529] width 60 height 25
click at [790, 134] on input "6102323" at bounding box center [647, 133] width 441 height 20
type input "6102637"
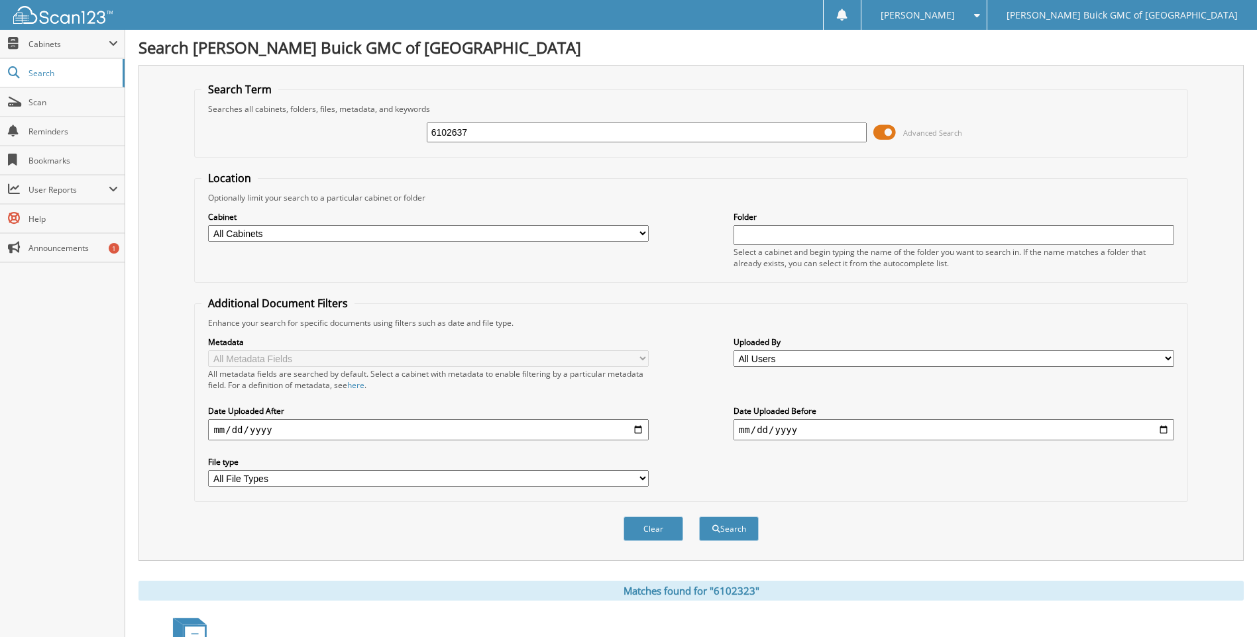
click at [699, 517] on button "Search" at bounding box center [729, 529] width 60 height 25
type input "6102752"
click at [699, 517] on button "Search" at bounding box center [729, 529] width 60 height 25
drag, startPoint x: 0, startPoint y: 0, endPoint x: 790, endPoint y: 134, distance: 801.6
click at [790, 134] on input "6102752" at bounding box center [647, 133] width 441 height 20
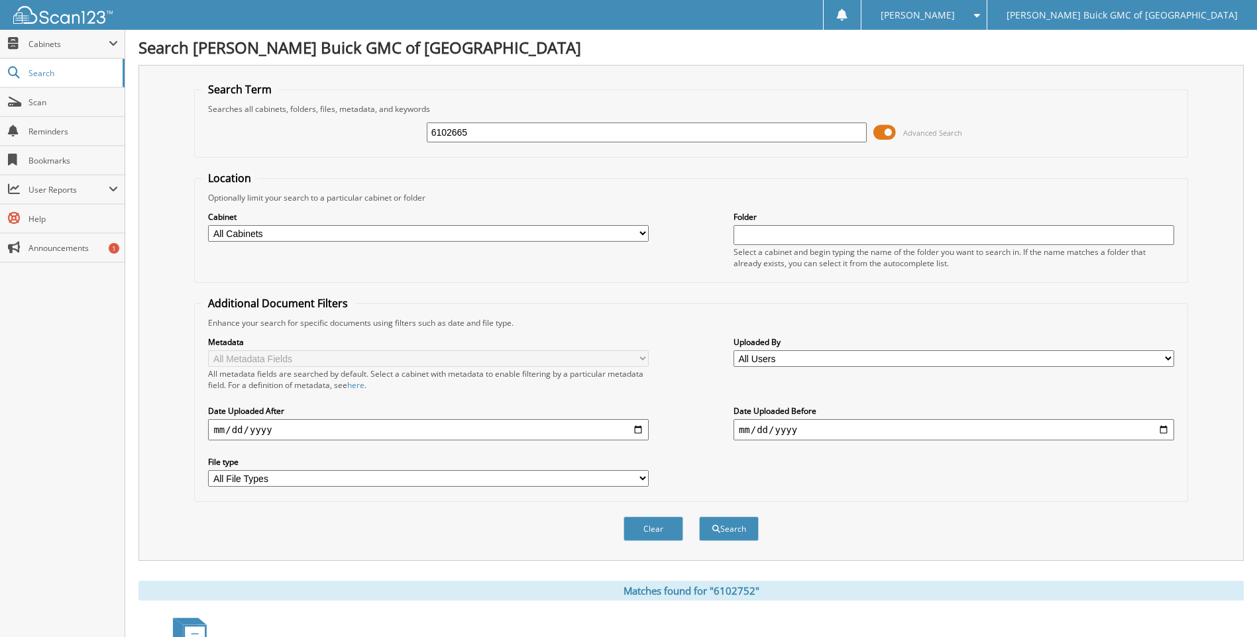
type input "6102665"
click at [699, 517] on button "Search" at bounding box center [729, 529] width 60 height 25
click at [790, 134] on input "6102665" at bounding box center [647, 133] width 441 height 20
type input "6102713"
click at [699, 517] on button "Search" at bounding box center [729, 529] width 60 height 25
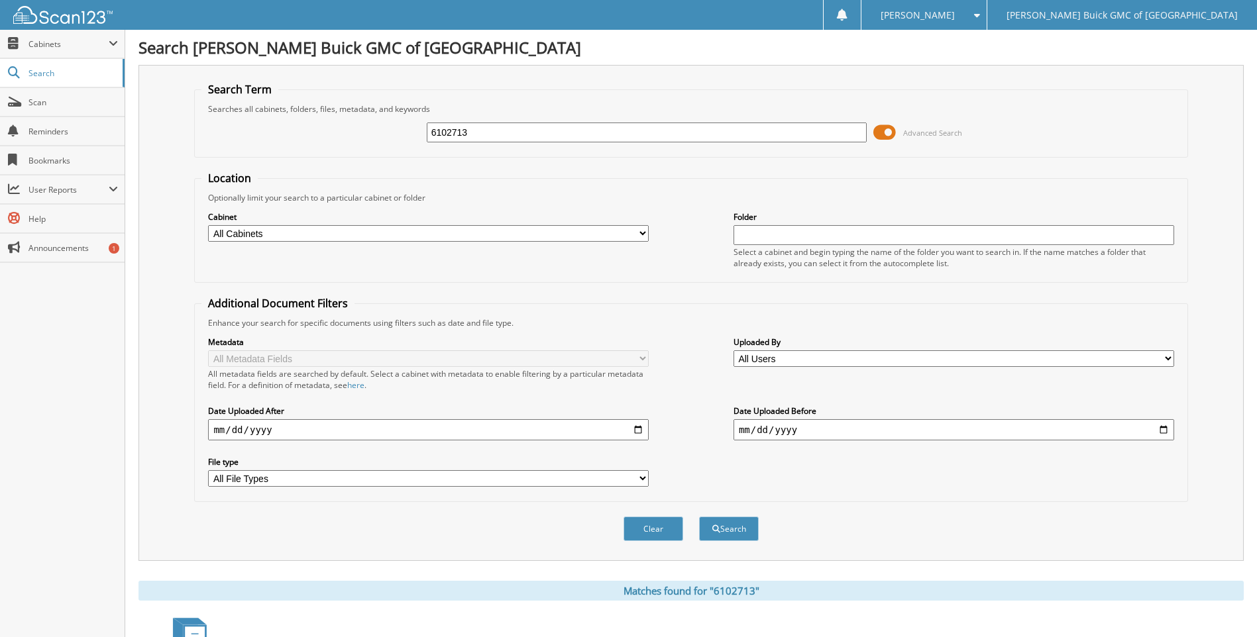
click at [790, 134] on input "6102713" at bounding box center [647, 133] width 441 height 20
type input "6102710"
click at [699, 517] on button "Search" at bounding box center [729, 529] width 60 height 25
click at [790, 134] on input "6102710" at bounding box center [647, 133] width 441 height 20
type input "6102676"
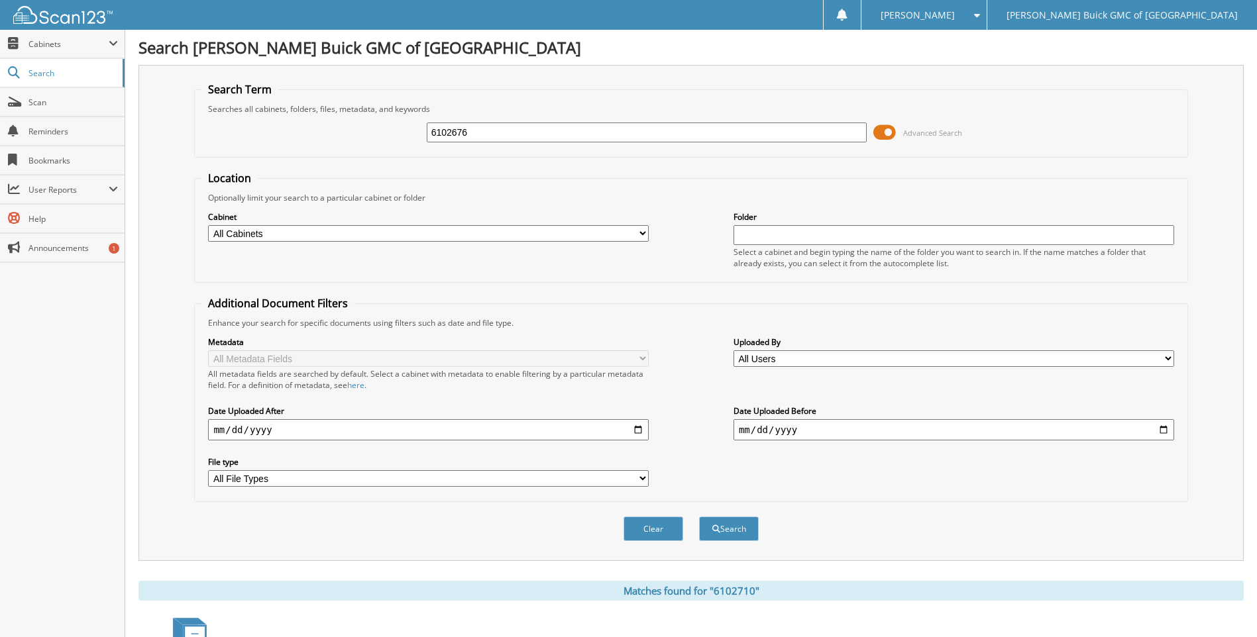
click at [699, 517] on button "Search" at bounding box center [729, 529] width 60 height 25
click at [790, 134] on input "6102676" at bounding box center [647, 133] width 441 height 20
type input "6102644"
click at [699, 517] on button "Search" at bounding box center [729, 529] width 60 height 25
click at [790, 134] on input "6102644" at bounding box center [647, 133] width 441 height 20
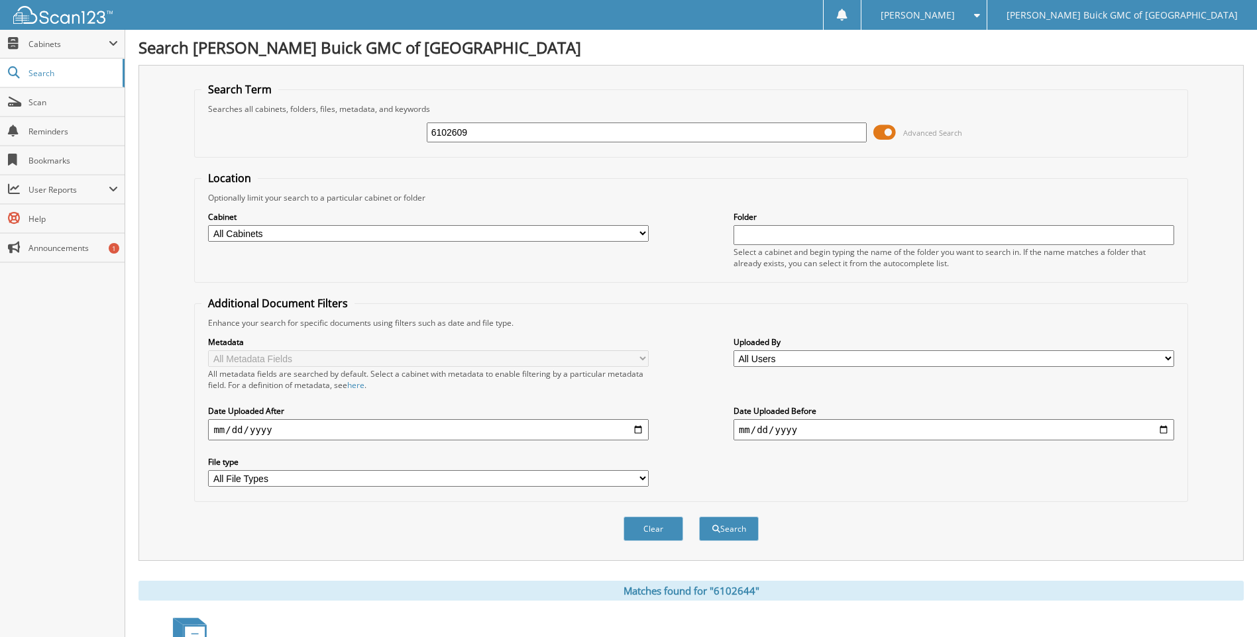
type input "6102609"
click at [699, 517] on button "Search" at bounding box center [729, 529] width 60 height 25
click at [790, 134] on input "6102609" at bounding box center [647, 133] width 441 height 20
type input "6102697"
click at [699, 517] on button "Search" at bounding box center [729, 529] width 60 height 25
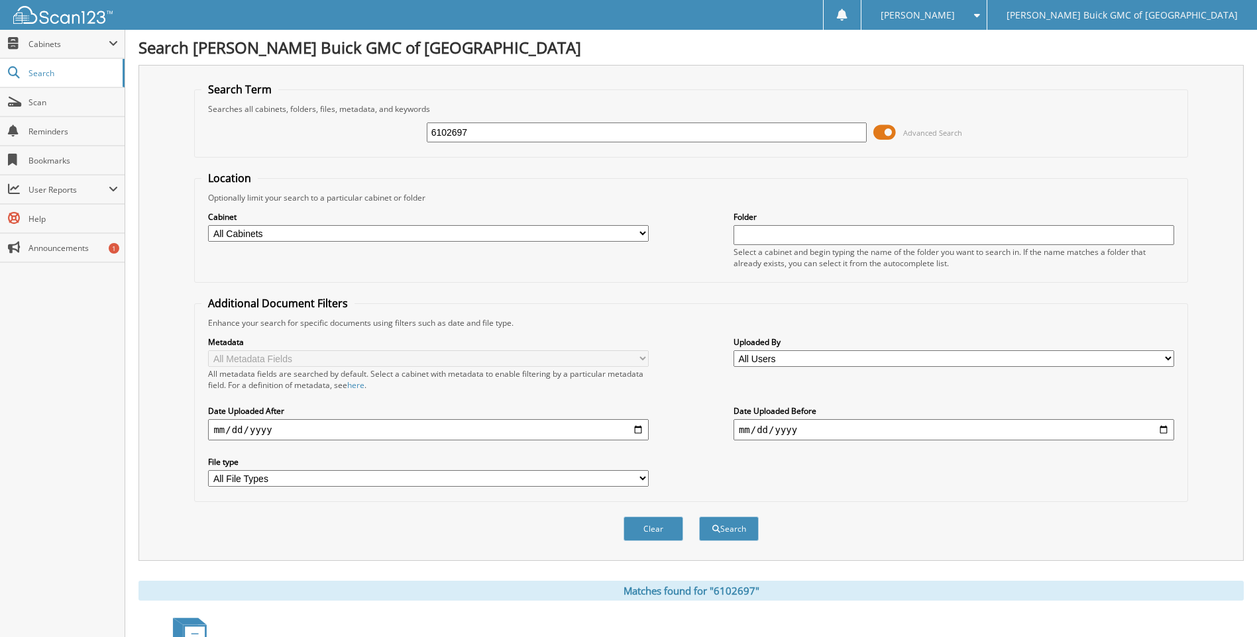
click at [790, 134] on input "6102697" at bounding box center [647, 133] width 441 height 20
type input "6102694"
click at [699, 517] on button "Search" at bounding box center [729, 529] width 60 height 25
click at [790, 134] on input "6102694" at bounding box center [647, 133] width 441 height 20
type input "6102670"
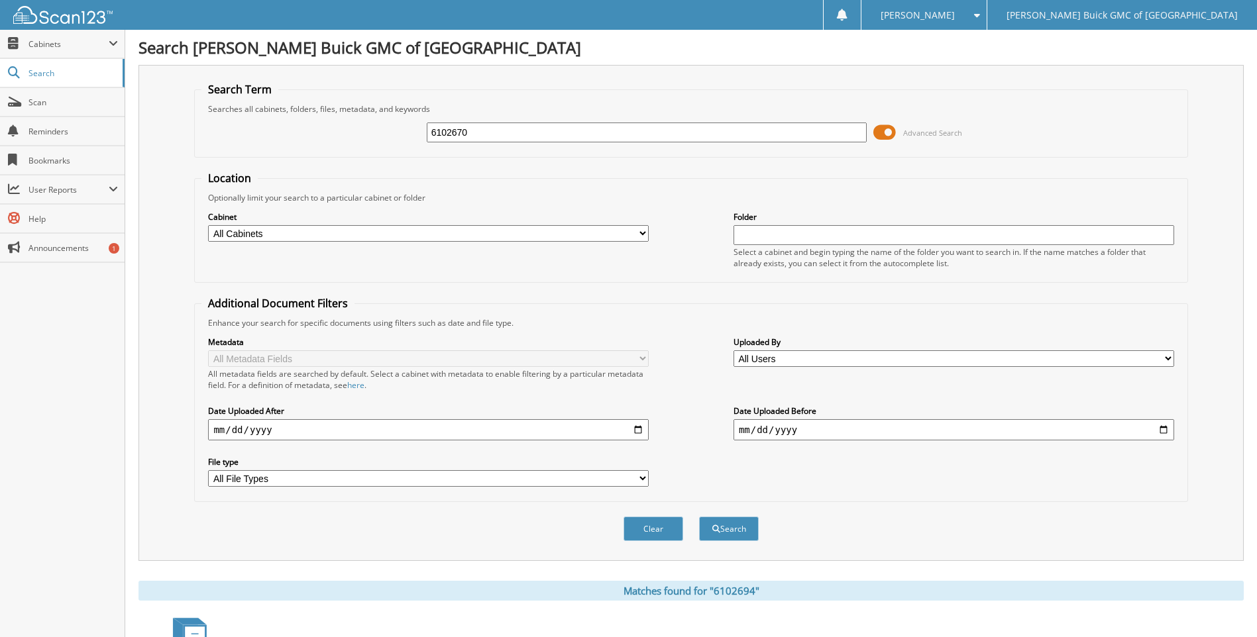
click at [699, 517] on button "Search" at bounding box center [729, 529] width 60 height 25
click at [790, 134] on input "6102670" at bounding box center [647, 133] width 441 height 20
type input "6102600"
click at [699, 517] on button "Search" at bounding box center [729, 529] width 60 height 25
drag, startPoint x: 0, startPoint y: 0, endPoint x: 790, endPoint y: 134, distance: 801.6
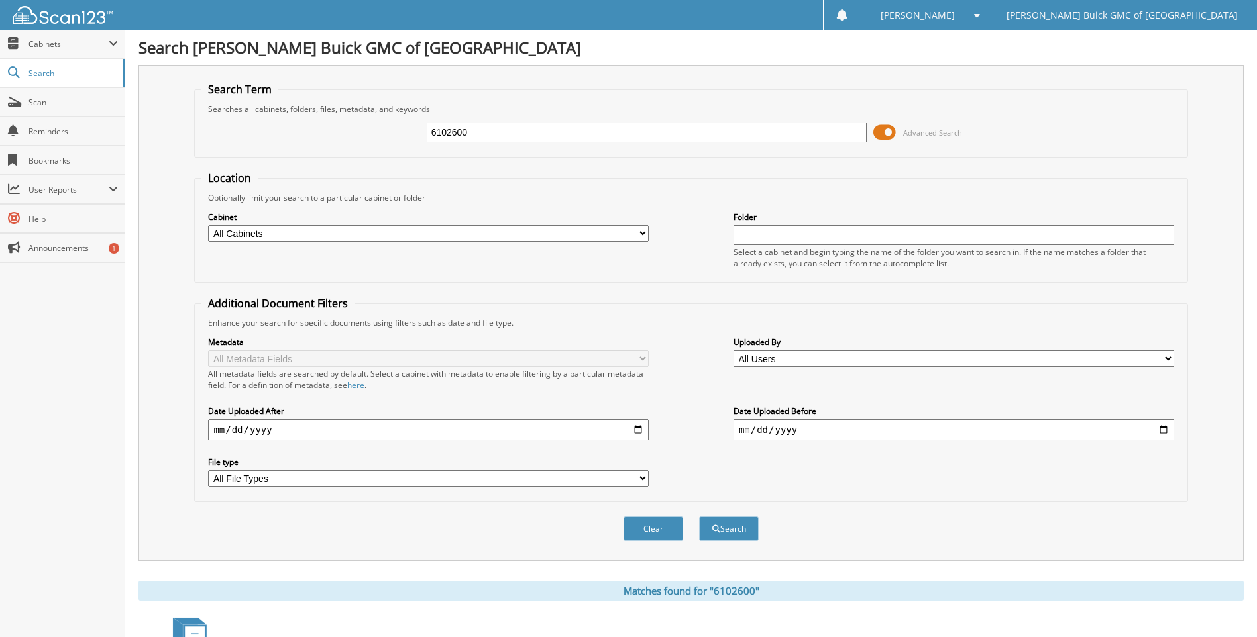
click at [790, 134] on input "6102600" at bounding box center [647, 133] width 441 height 20
type input "6099855"
click at [699, 517] on button "Search" at bounding box center [729, 529] width 60 height 25
click at [790, 134] on input "6099855" at bounding box center [647, 133] width 441 height 20
type input "6"
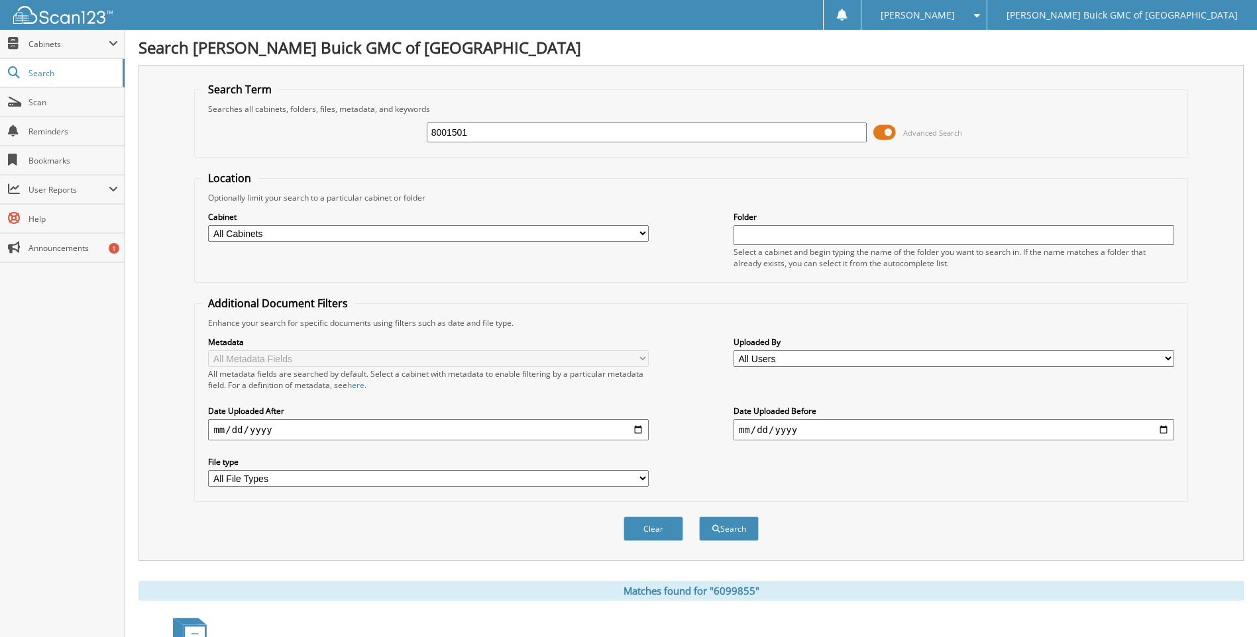
type input "8001501"
click at [699, 517] on button "Search" at bounding box center [729, 529] width 60 height 25
click at [790, 134] on input "8001501" at bounding box center [647, 133] width 441 height 20
type input "8"
type input "9108154"
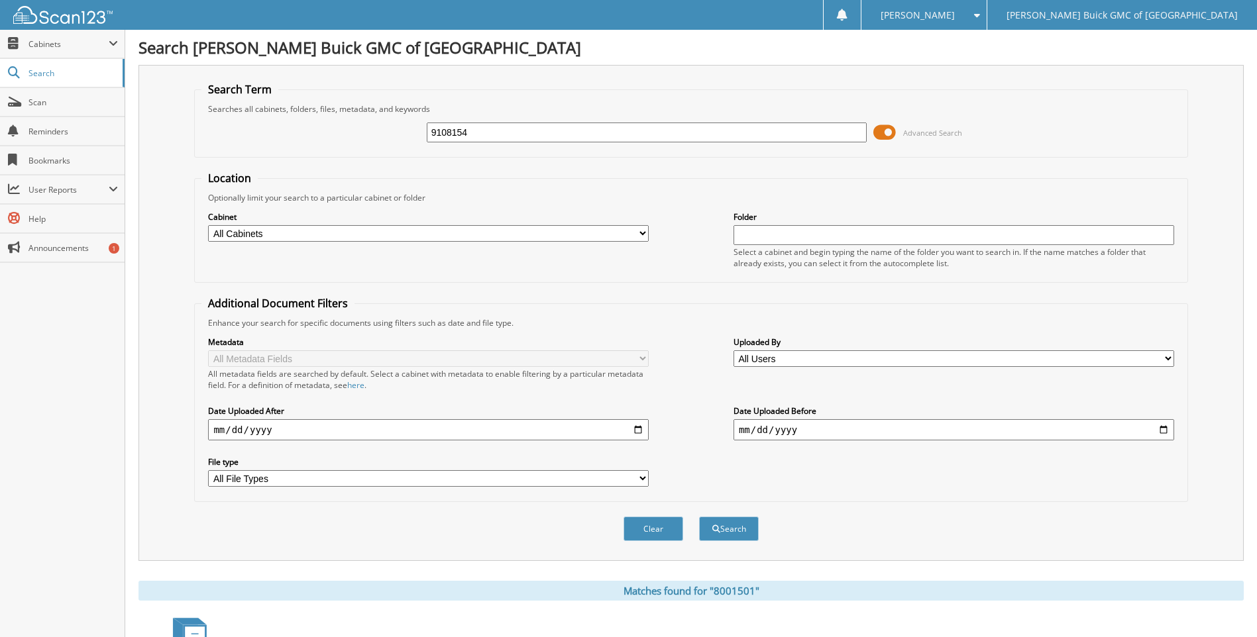
click at [699, 517] on button "Search" at bounding box center [729, 529] width 60 height 25
click at [790, 134] on input "9108154" at bounding box center [647, 133] width 441 height 20
type input "9108030"
click at [699, 517] on button "Search" at bounding box center [729, 529] width 60 height 25
click at [790, 134] on input "9108030" at bounding box center [647, 133] width 441 height 20
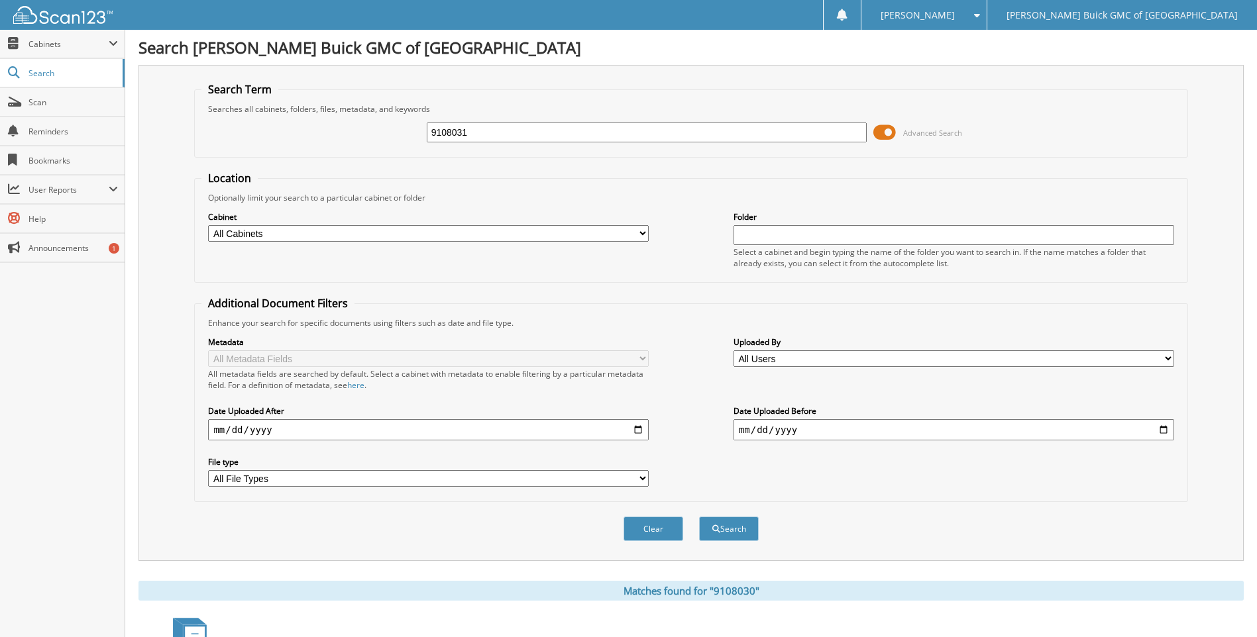
type input "9108031"
click at [699, 517] on button "Search" at bounding box center [729, 529] width 60 height 25
click at [790, 134] on input "9108031" at bounding box center [647, 133] width 441 height 20
type input "9108039"
click at [699, 517] on button "Search" at bounding box center [729, 529] width 60 height 25
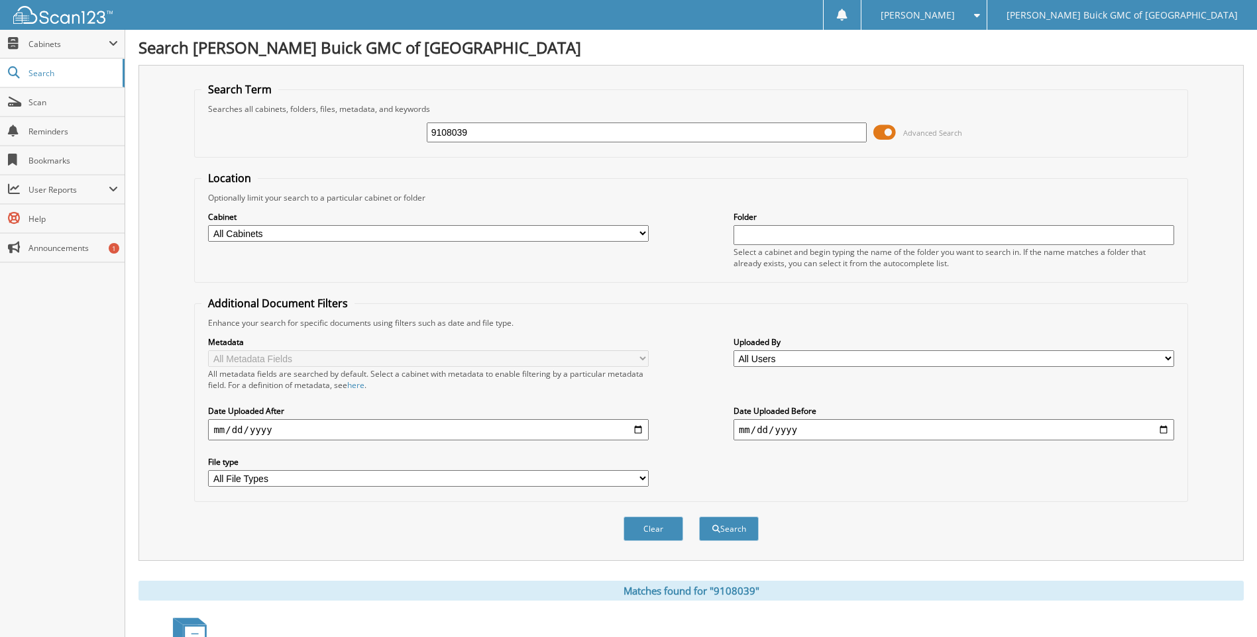
drag, startPoint x: 0, startPoint y: 0, endPoint x: 790, endPoint y: 133, distance: 801.5
click at [790, 133] on input "9108039" at bounding box center [647, 133] width 441 height 20
type input "9108041"
click at [699, 517] on button "Search" at bounding box center [729, 529] width 60 height 25
click at [790, 133] on input "9108041" at bounding box center [647, 133] width 441 height 20
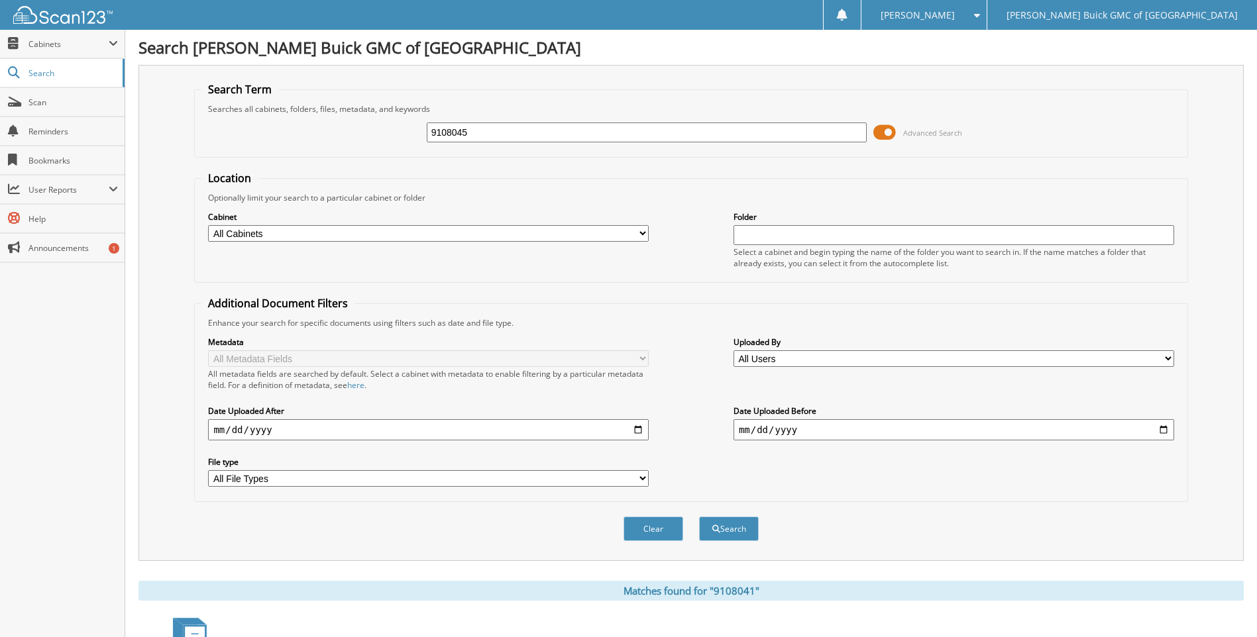
type input "9108045"
click at [699, 517] on button "Search" at bounding box center [729, 529] width 60 height 25
click at [790, 133] on input "9108045" at bounding box center [647, 133] width 441 height 20
type input "9108048"
click at [699, 517] on button "Search" at bounding box center [729, 529] width 60 height 25
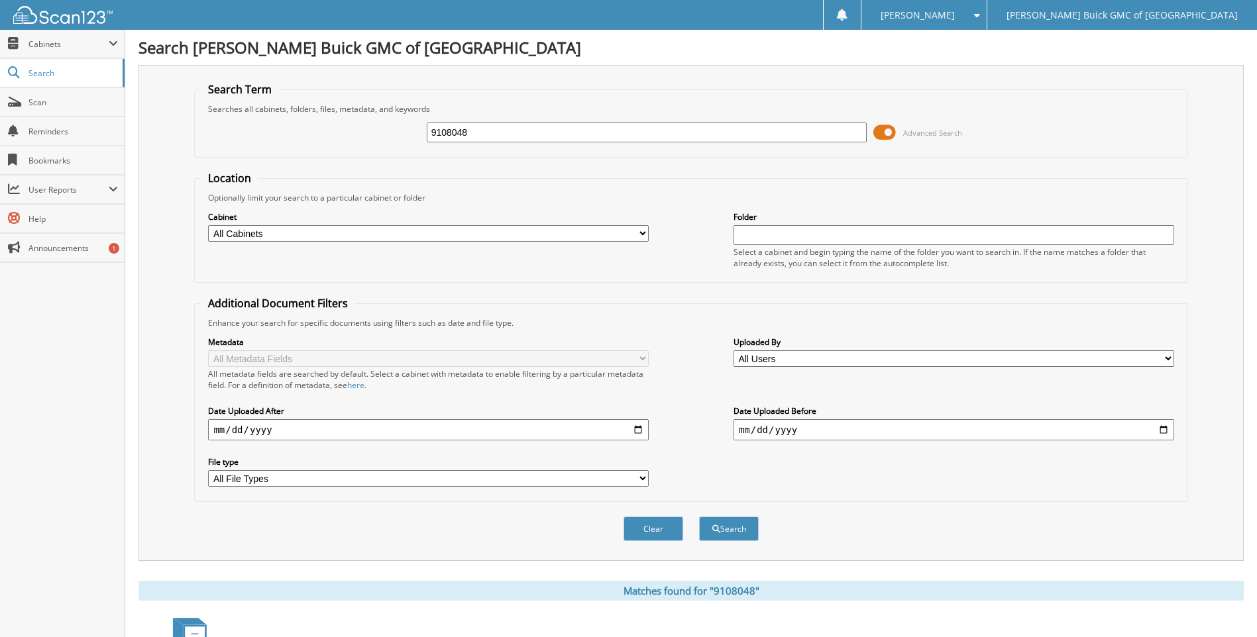
click at [790, 133] on input "9108048" at bounding box center [647, 133] width 441 height 20
type input "9108058"
click at [699, 517] on button "Search" at bounding box center [729, 529] width 60 height 25
click at [790, 133] on input "9108058" at bounding box center [647, 133] width 441 height 20
type input "9108071"
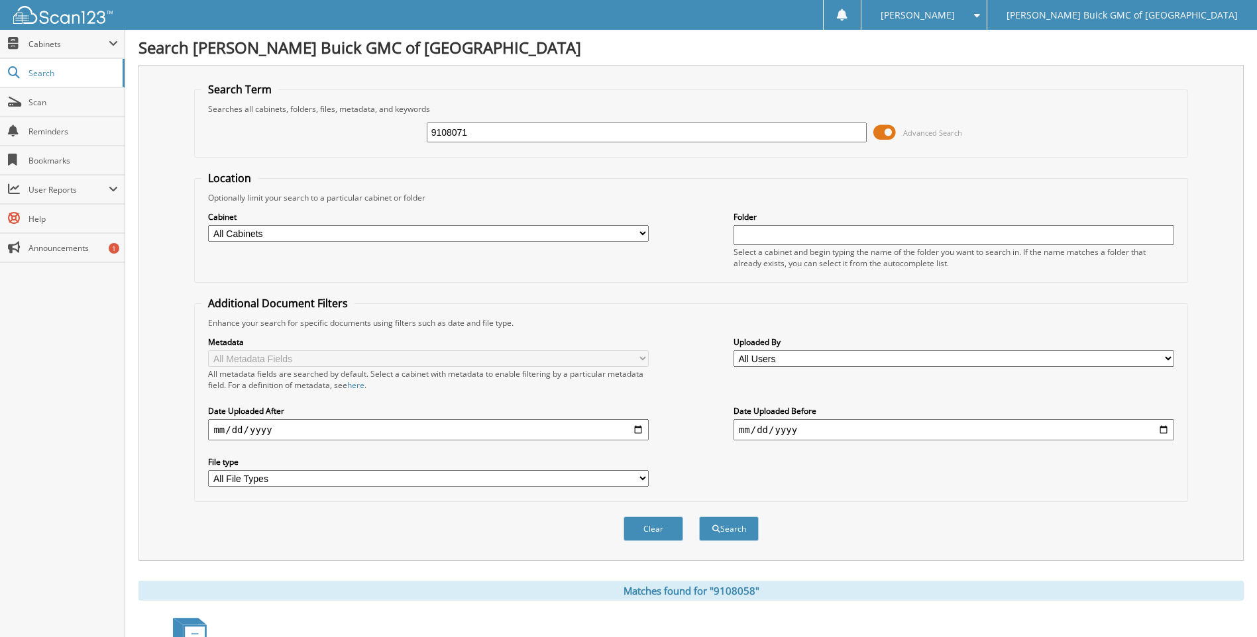
click at [699, 517] on button "Search" at bounding box center [729, 529] width 60 height 25
drag, startPoint x: 0, startPoint y: 0, endPoint x: 790, endPoint y: 133, distance: 801.4
click at [790, 133] on input "9108071" at bounding box center [647, 133] width 441 height 20
type input "9108093"
click at [699, 517] on button "Search" at bounding box center [729, 529] width 60 height 25
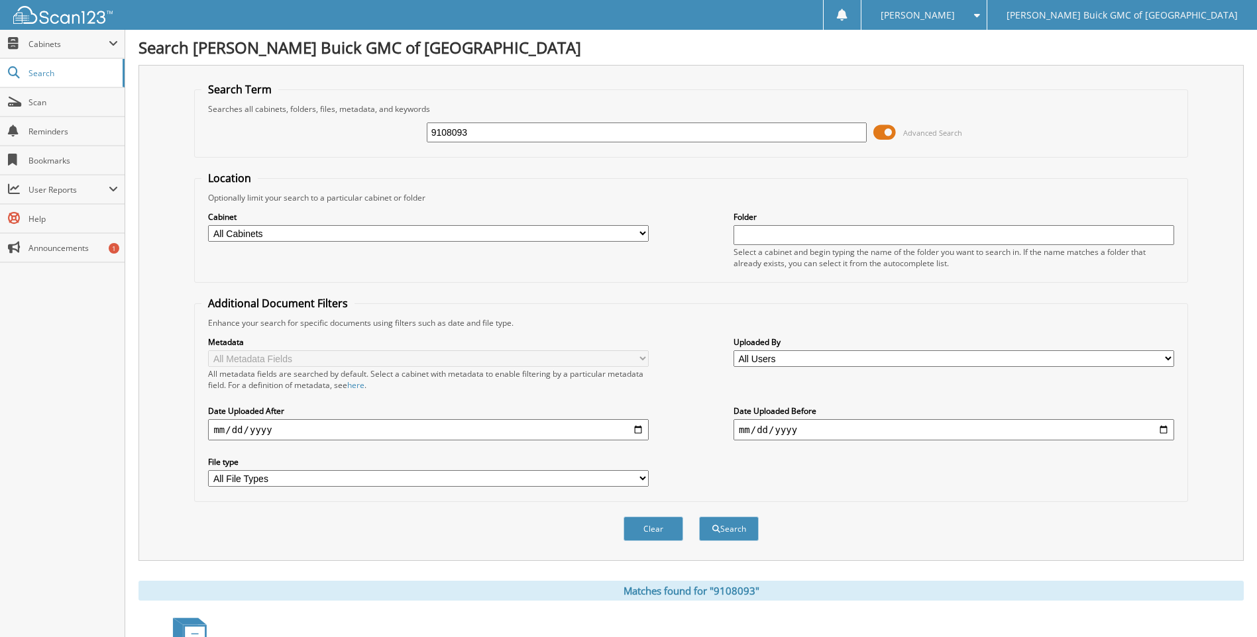
click at [790, 133] on input "9108093" at bounding box center [647, 133] width 441 height 20
type input "9108099"
click at [699, 517] on button "Search" at bounding box center [729, 529] width 60 height 25
drag, startPoint x: 0, startPoint y: 0, endPoint x: 790, endPoint y: 132, distance: 801.3
click at [790, 132] on input "9108099" at bounding box center [647, 133] width 441 height 20
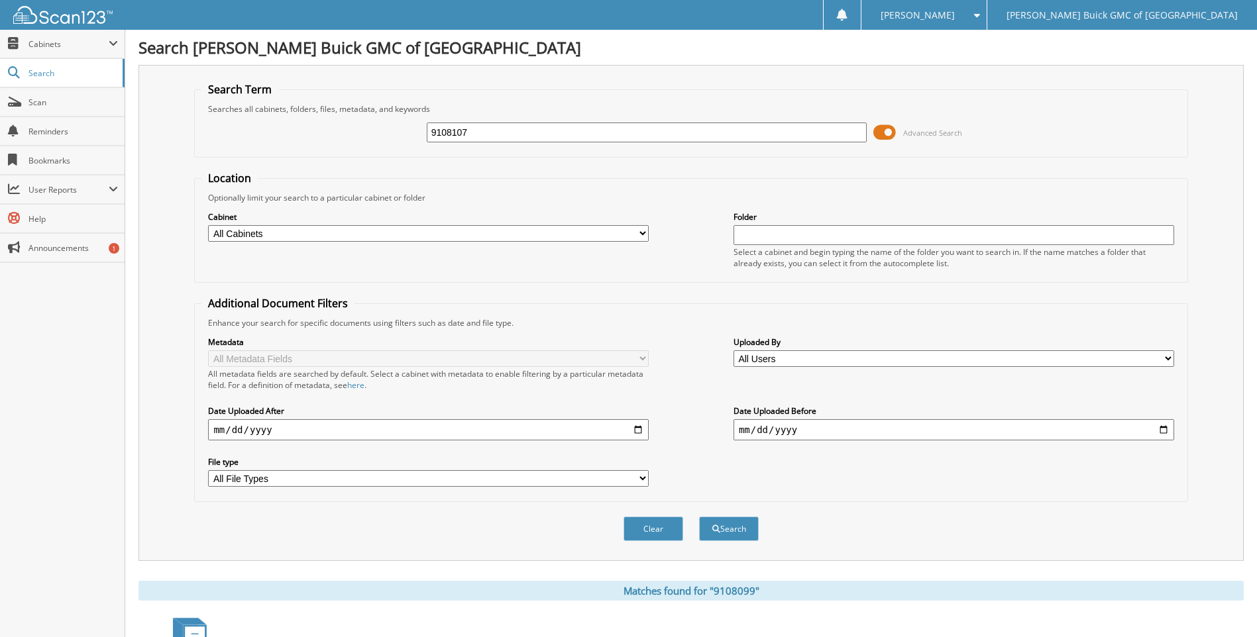
type input "9108107"
click at [699, 517] on button "Search" at bounding box center [729, 529] width 60 height 25
click at [790, 132] on input "9108107" at bounding box center [647, 133] width 441 height 20
type input "9108110"
click at [699, 517] on button "Search" at bounding box center [729, 529] width 60 height 25
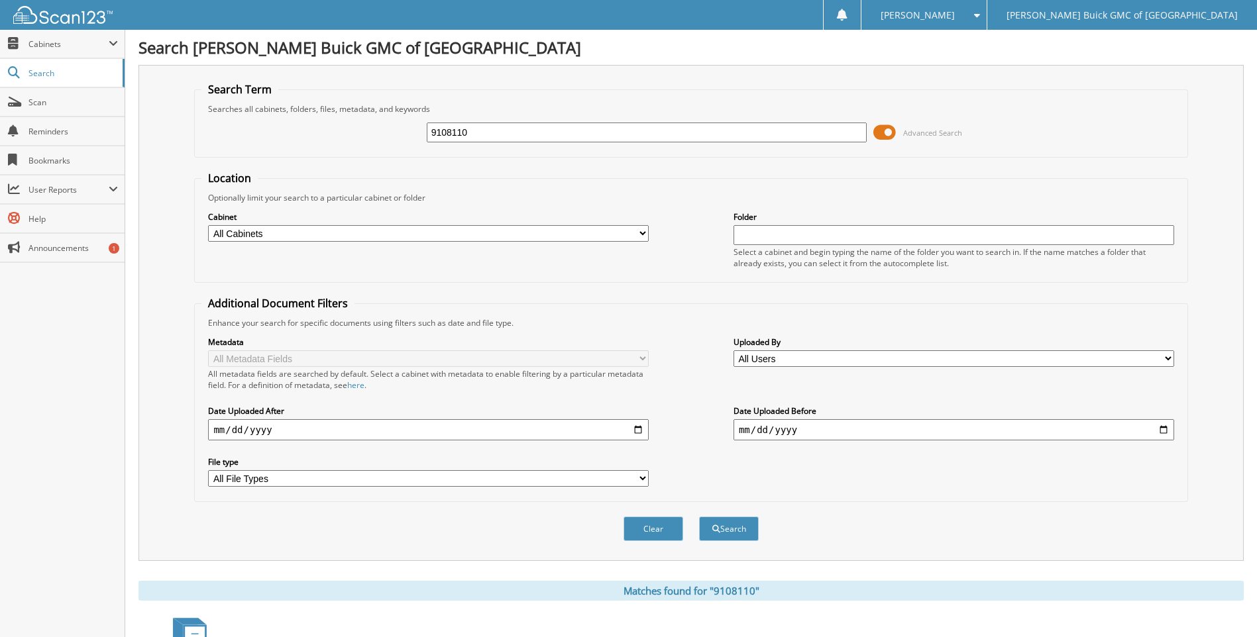
click at [790, 132] on input "9108110" at bounding box center [647, 133] width 441 height 20
type input "9108114"
click at [699, 517] on button "Search" at bounding box center [729, 529] width 60 height 25
click at [790, 132] on input "9108114" at bounding box center [647, 133] width 441 height 20
type input "9108121"
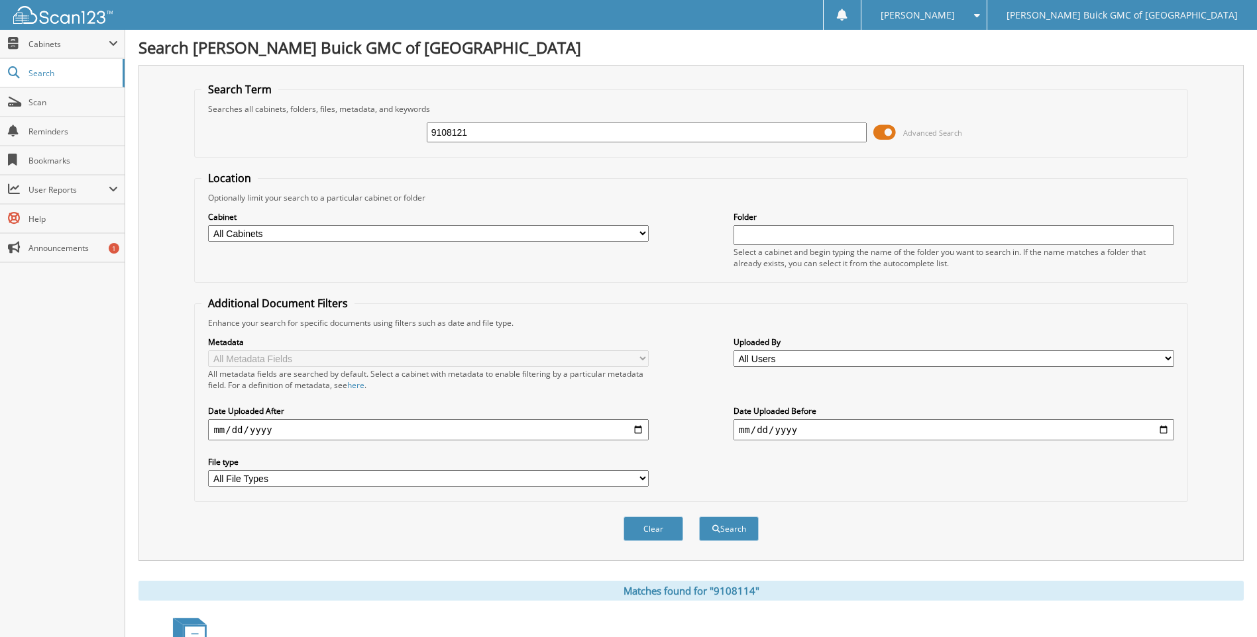
click at [699, 517] on button "Search" at bounding box center [729, 529] width 60 height 25
click at [790, 132] on input "9108121" at bounding box center [647, 133] width 441 height 20
type input "9108120"
click at [699, 517] on button "Search" at bounding box center [729, 529] width 60 height 25
click at [790, 132] on input "9108120" at bounding box center [647, 133] width 441 height 20
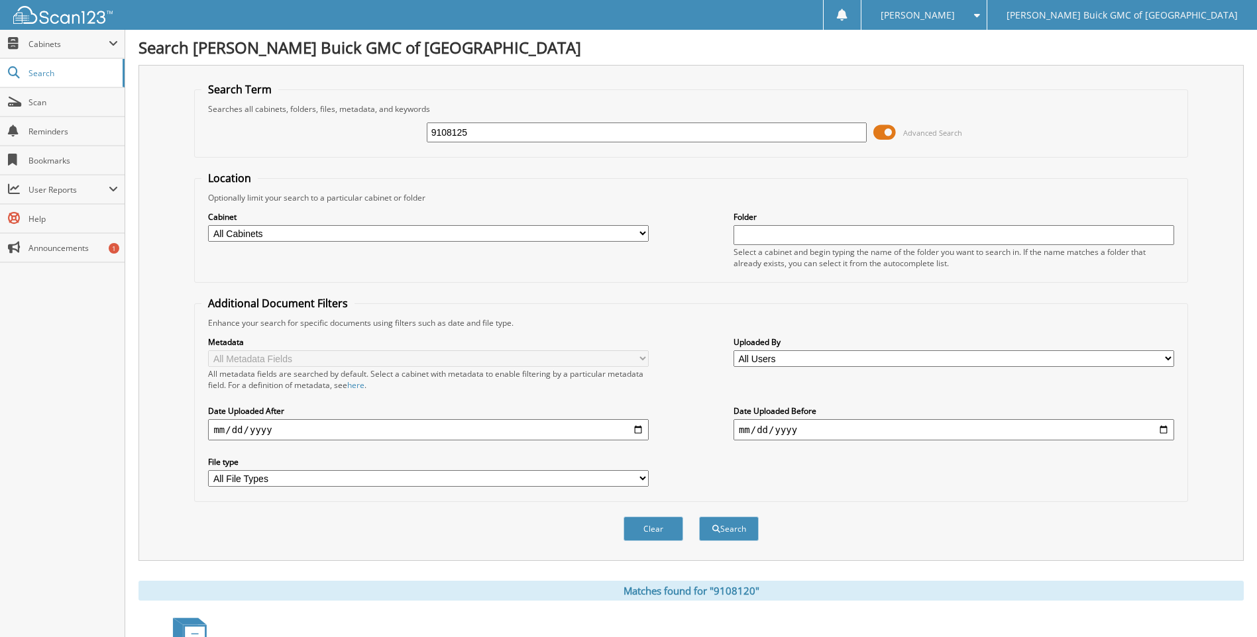
type input "9108125"
click at [699, 517] on button "Search" at bounding box center [729, 529] width 60 height 25
click at [790, 132] on input "9108125" at bounding box center [647, 133] width 441 height 20
type input "9108126"
click at [699, 517] on button "Search" at bounding box center [729, 529] width 60 height 25
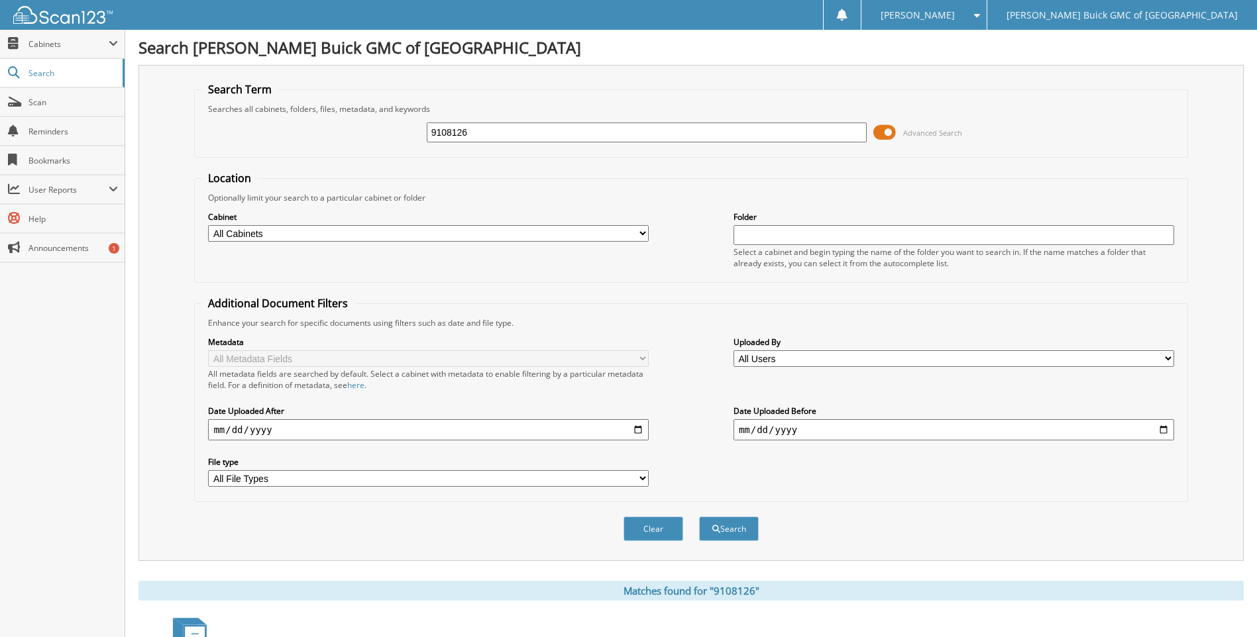
click at [790, 132] on input "9108126" at bounding box center [647, 133] width 441 height 20
type input "9108151"
click at [699, 517] on button "Search" at bounding box center [729, 529] width 60 height 25
click at [790, 132] on input "9108151" at bounding box center [647, 133] width 441 height 20
type input "9"
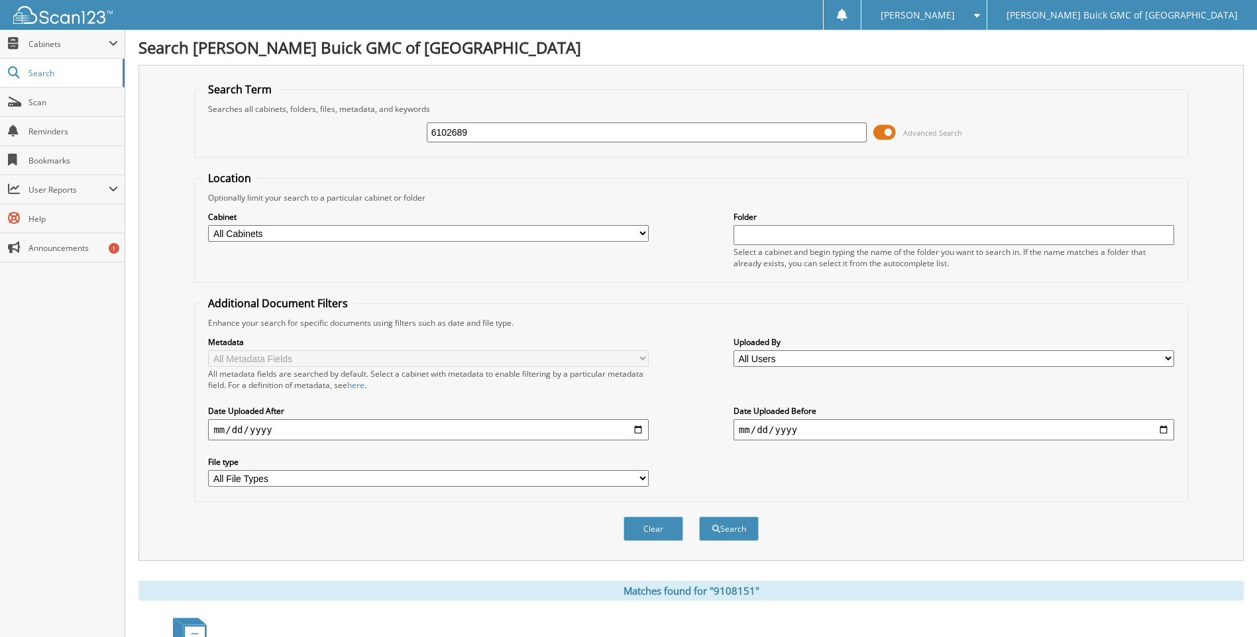
type input "6102689"
click at [699, 517] on button "Search" at bounding box center [729, 529] width 60 height 25
click at [790, 133] on input "6102689" at bounding box center [647, 133] width 441 height 20
type input "6"
type input "[DATE] shuttle"
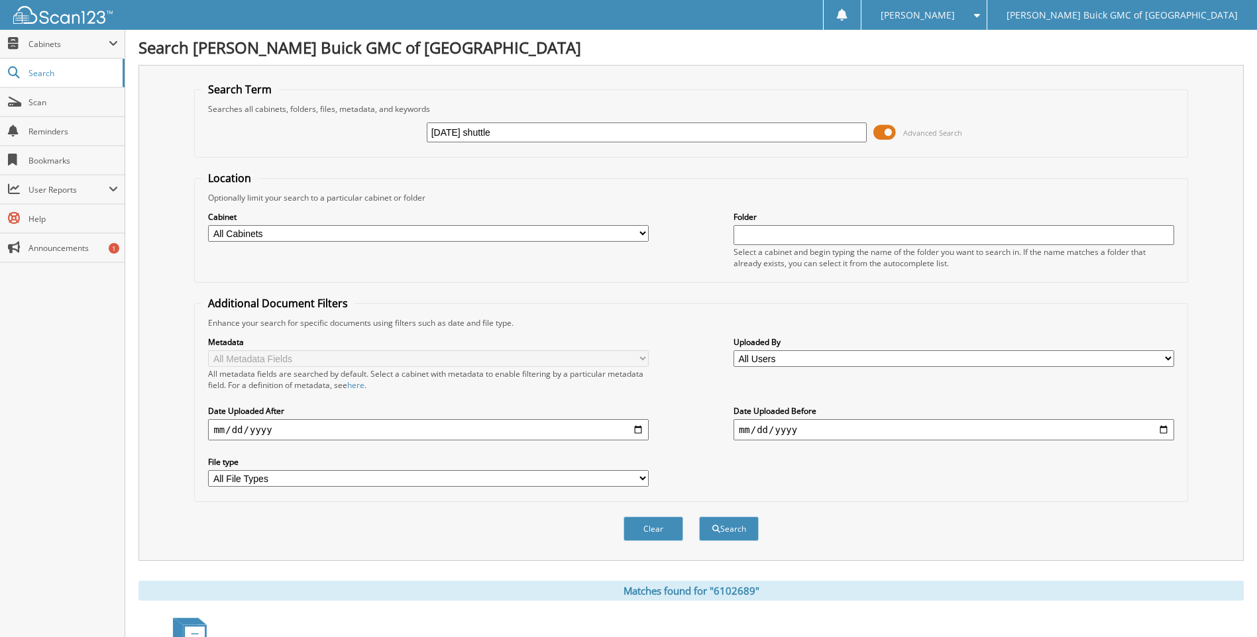
click at [699, 517] on button "Search" at bounding box center [729, 529] width 60 height 25
click at [771, 140] on input "[DATE] shuttle" at bounding box center [647, 133] width 441 height 20
